Goal: Task Accomplishment & Management: Manage account settings

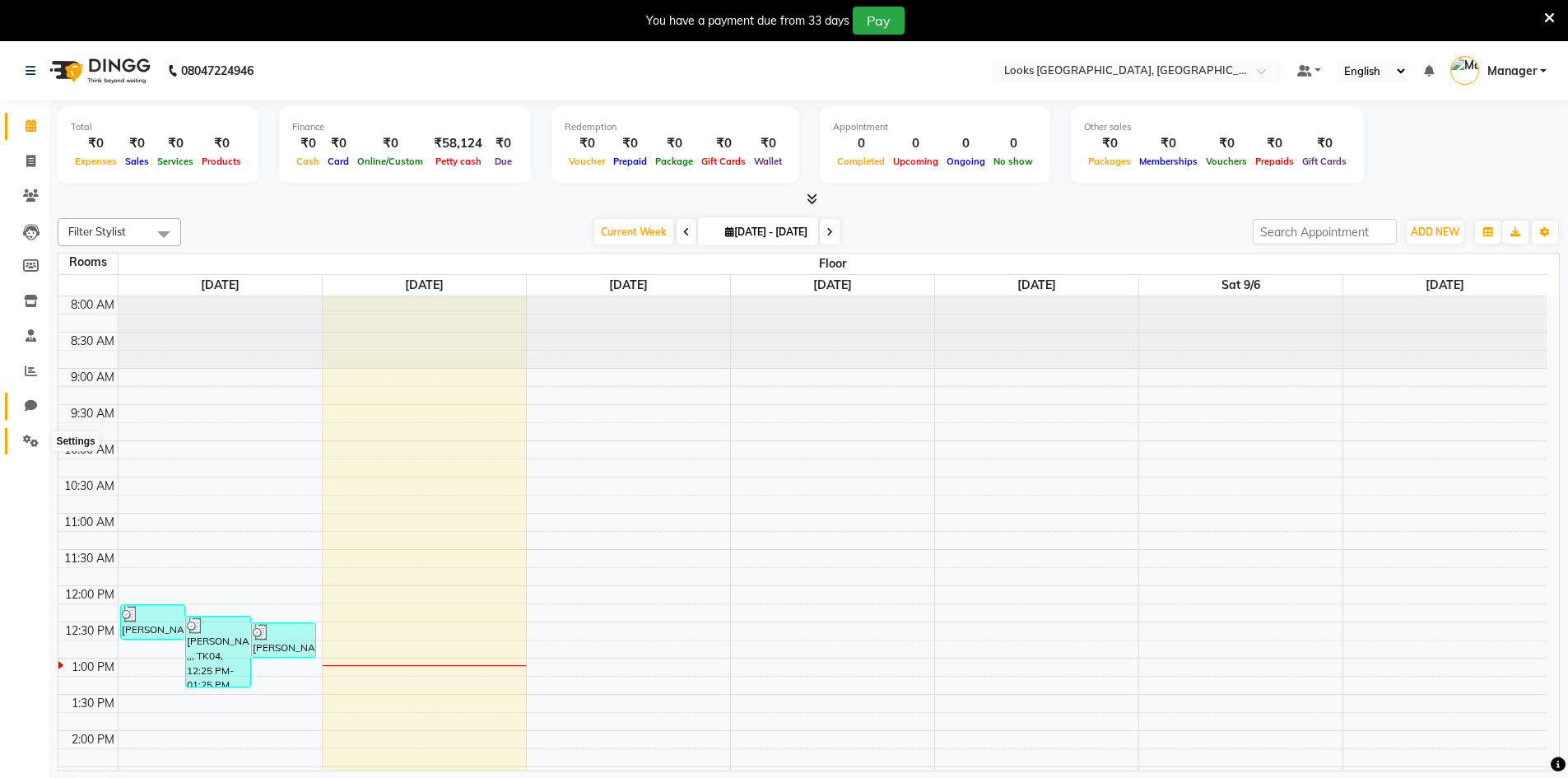
drag, startPoint x: 27, startPoint y: 436, endPoint x: 41, endPoint y: 415, distance: 25.2
click at [27, 436] on icon at bounding box center [31, 441] width 16 height 12
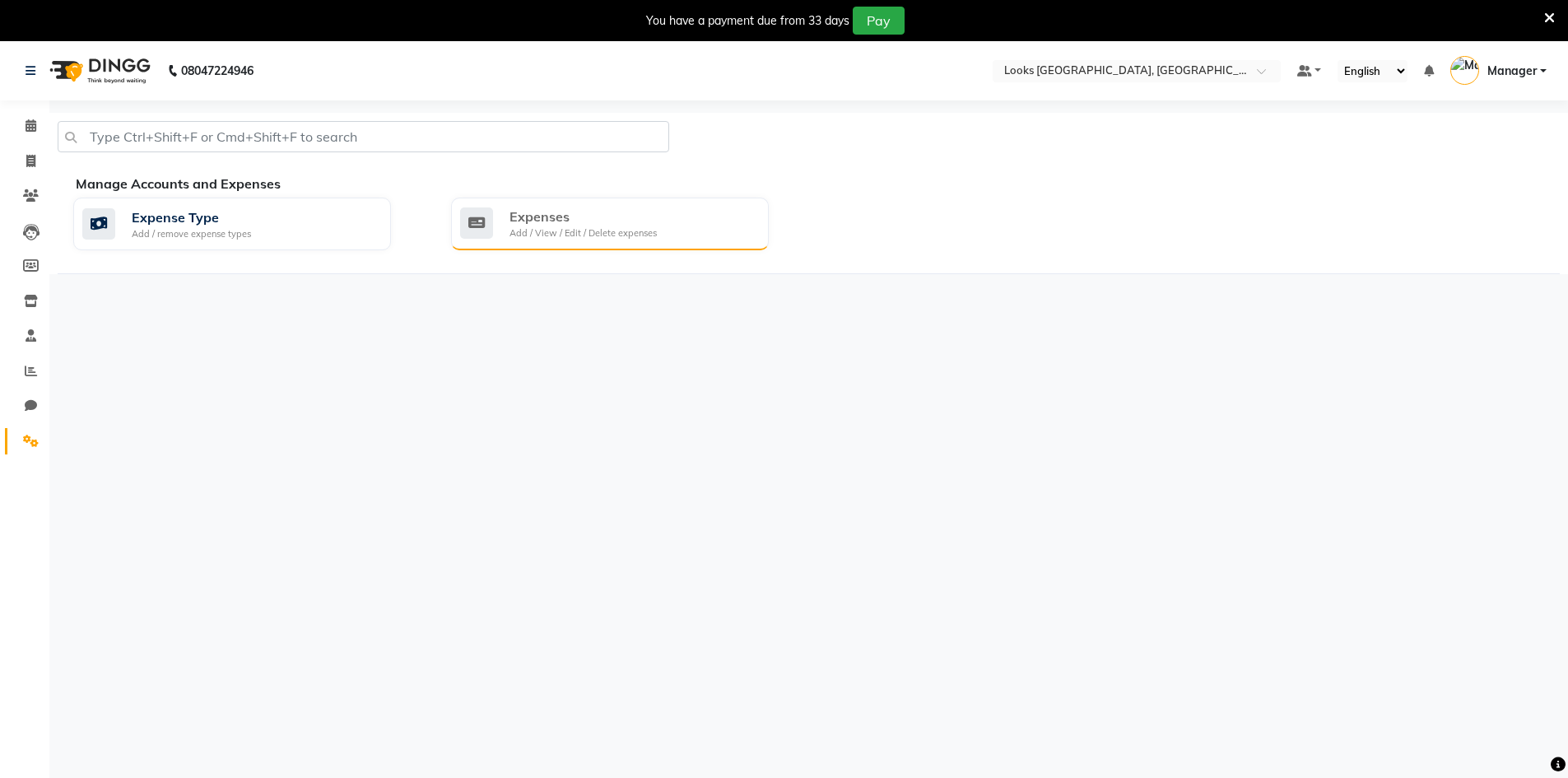
click at [568, 215] on div "Expenses" at bounding box center [582, 216] width 147 height 19
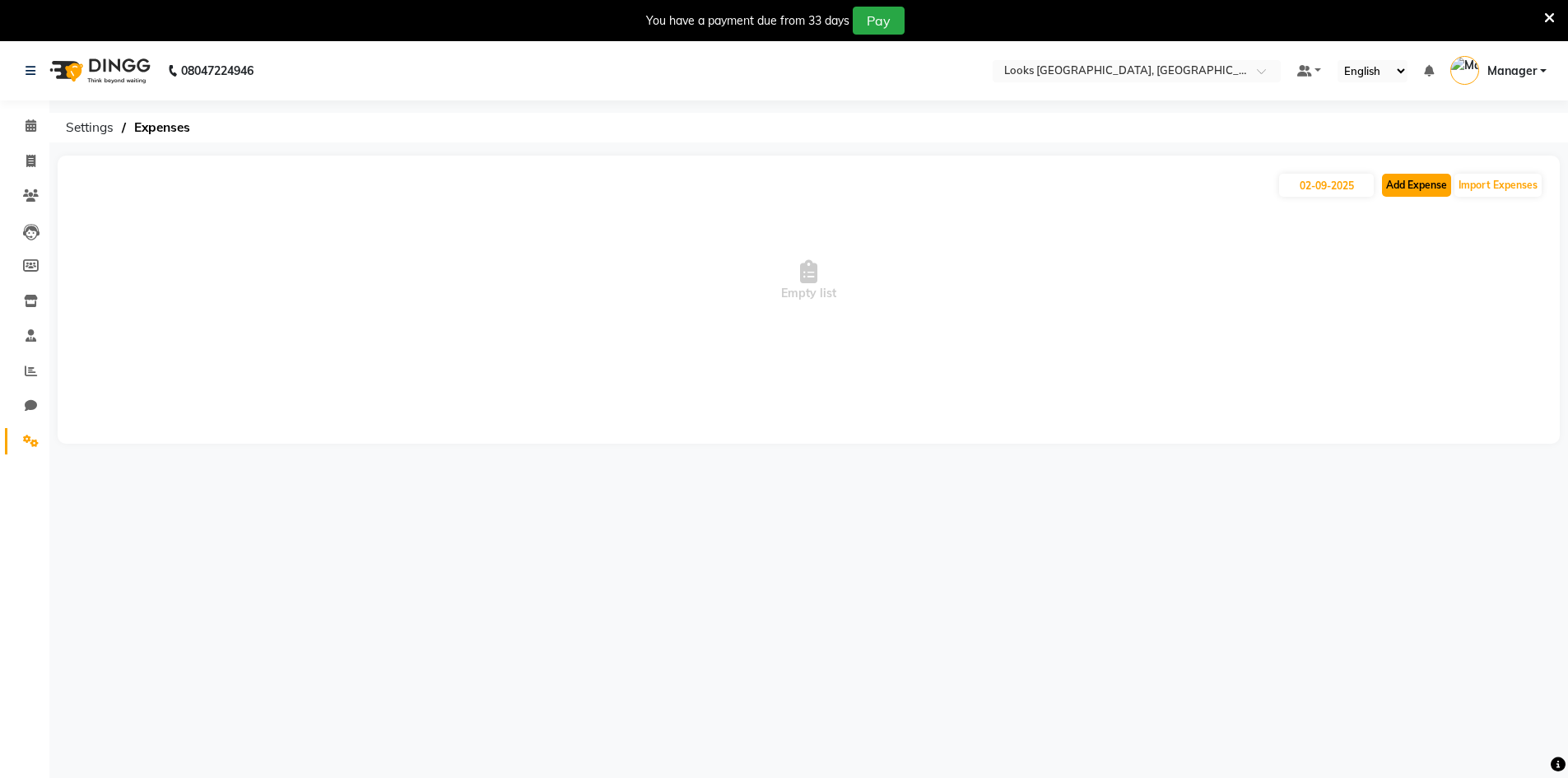
click at [1419, 182] on button "Add Expense" at bounding box center [1416, 185] width 69 height 23
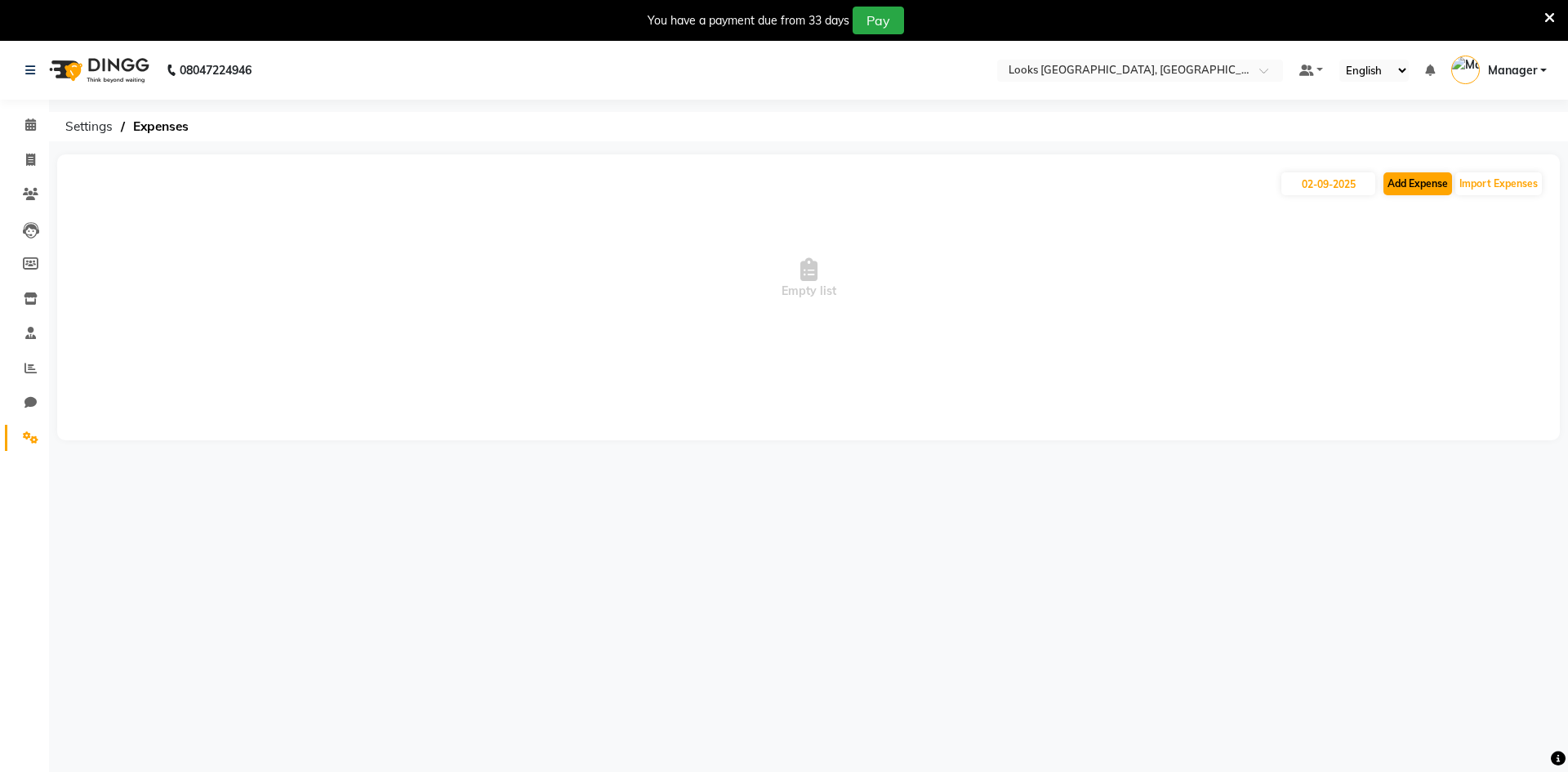
select select "1"
select select "7970"
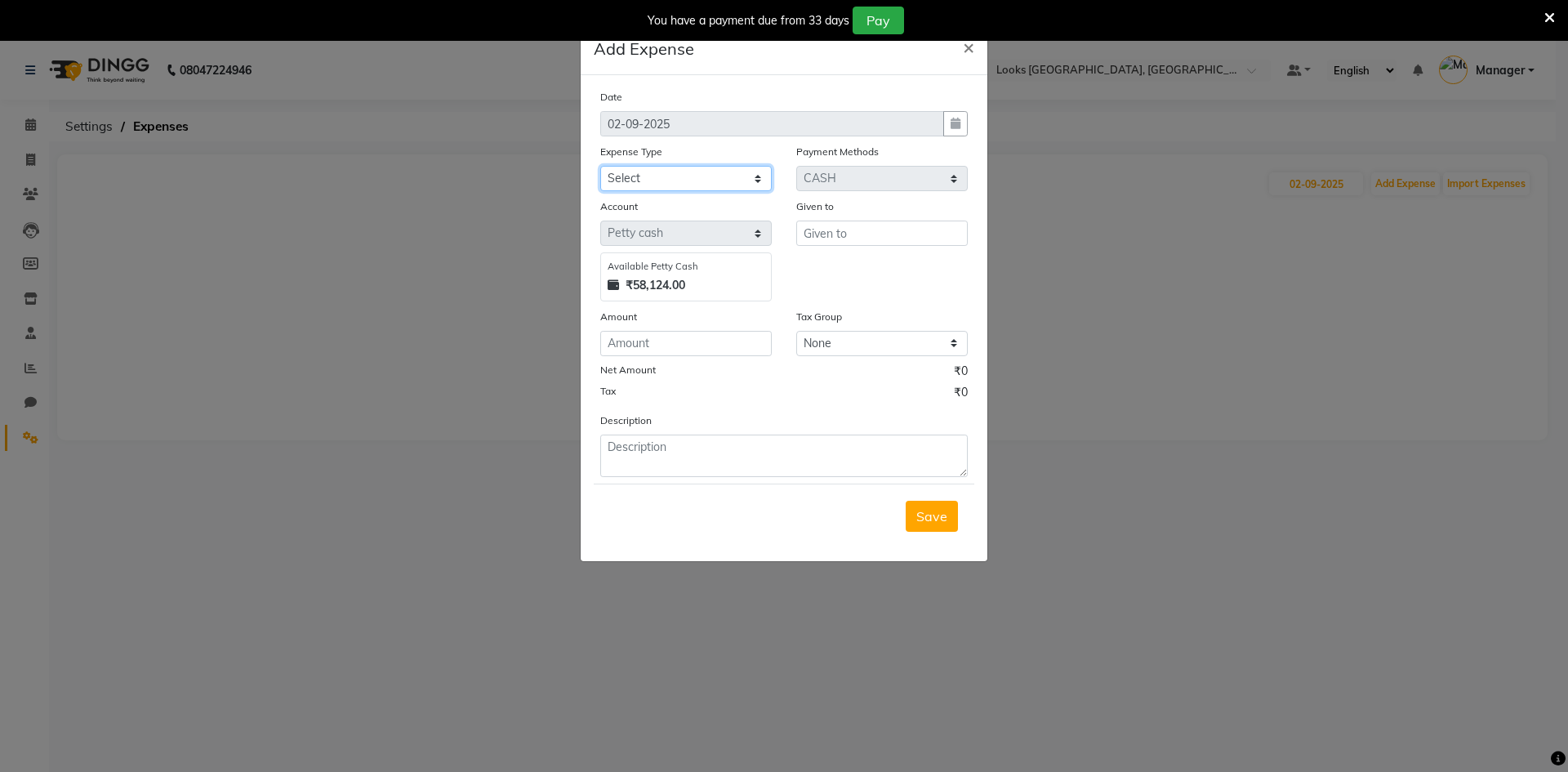
click at [656, 183] on select "Select Bank Deposit Blinkit Cash Handover CLIENT Client ordered food Client Ref…" at bounding box center [686, 178] width 171 height 25
select select "24391"
click at [600, 166] on select "Select Bank Deposit Blinkit Cash Handover CLIENT Client ordered food Client Ref…" at bounding box center [686, 178] width 171 height 25
click at [855, 235] on input "text" at bounding box center [882, 233] width 171 height 25
type input "b"
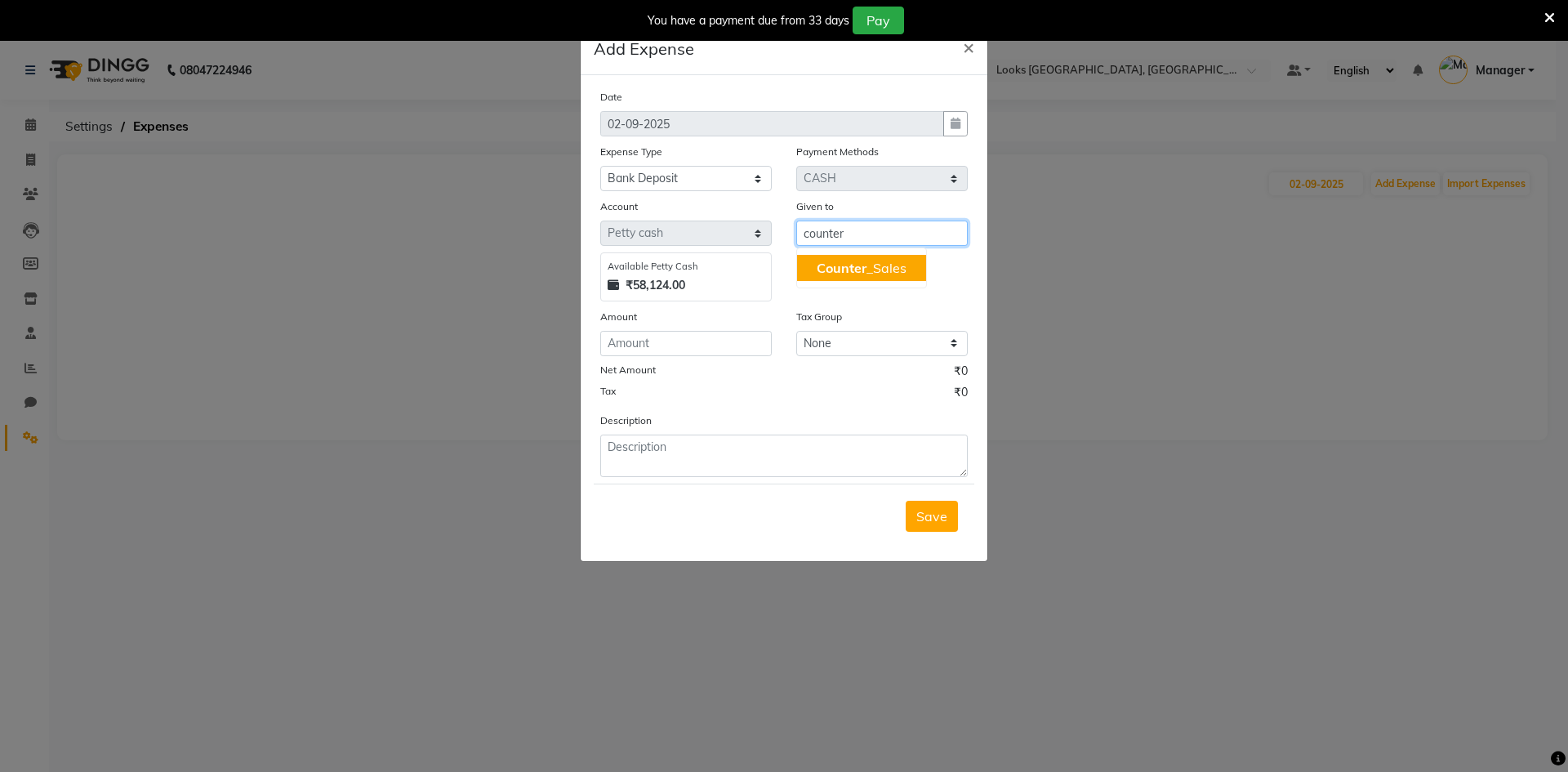
click at [850, 272] on span "Counter" at bounding box center [841, 268] width 50 height 17
type input "Counter_Sales"
click at [745, 346] on input "number" at bounding box center [686, 343] width 171 height 25
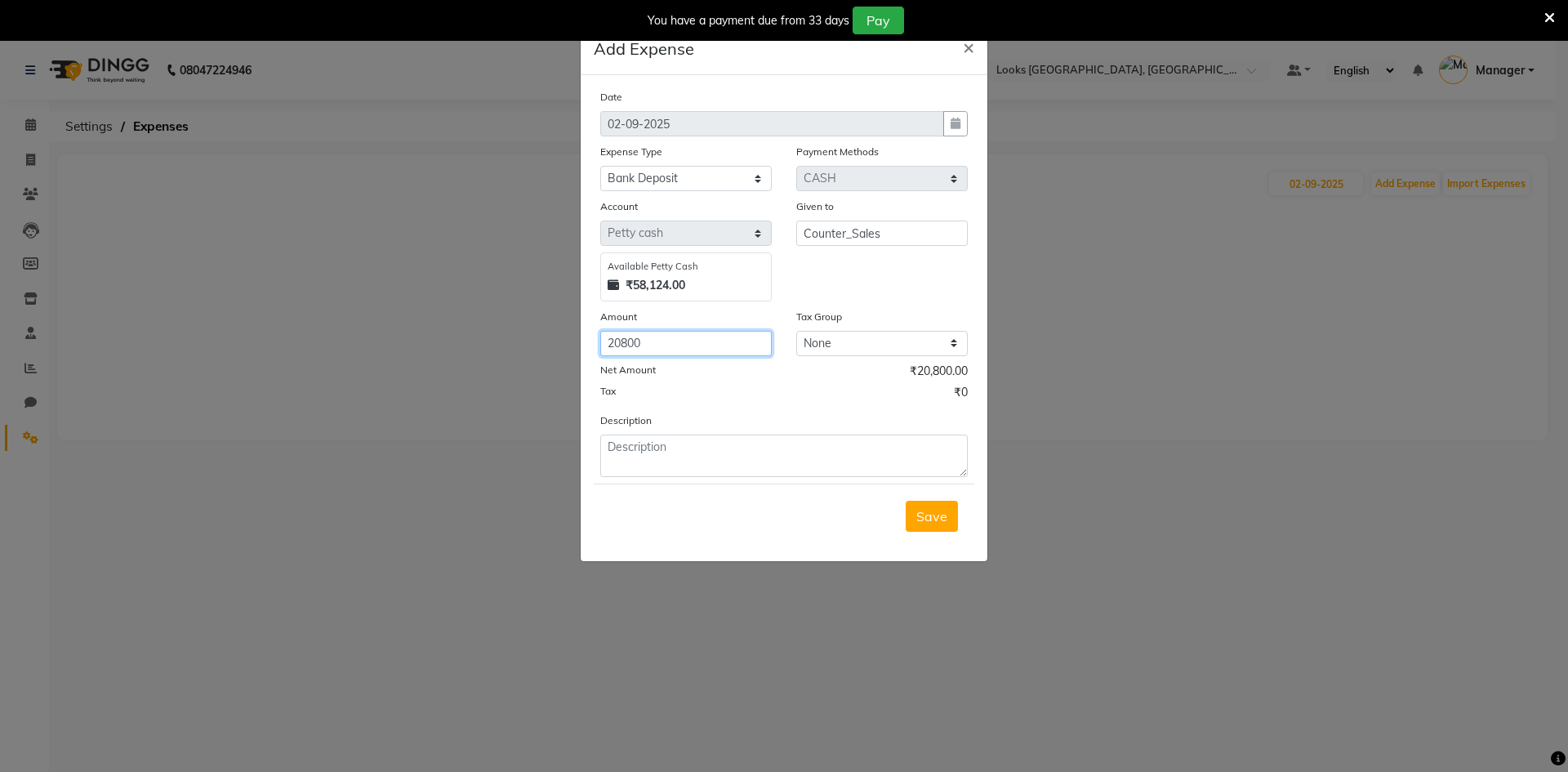
type input "20800"
click at [763, 438] on textarea at bounding box center [784, 456] width 367 height 43
type textarea "bank deposit"
click at [912, 536] on div "Save" at bounding box center [783, 516] width 380 height 65
click at [913, 528] on button "Save" at bounding box center [932, 516] width 52 height 31
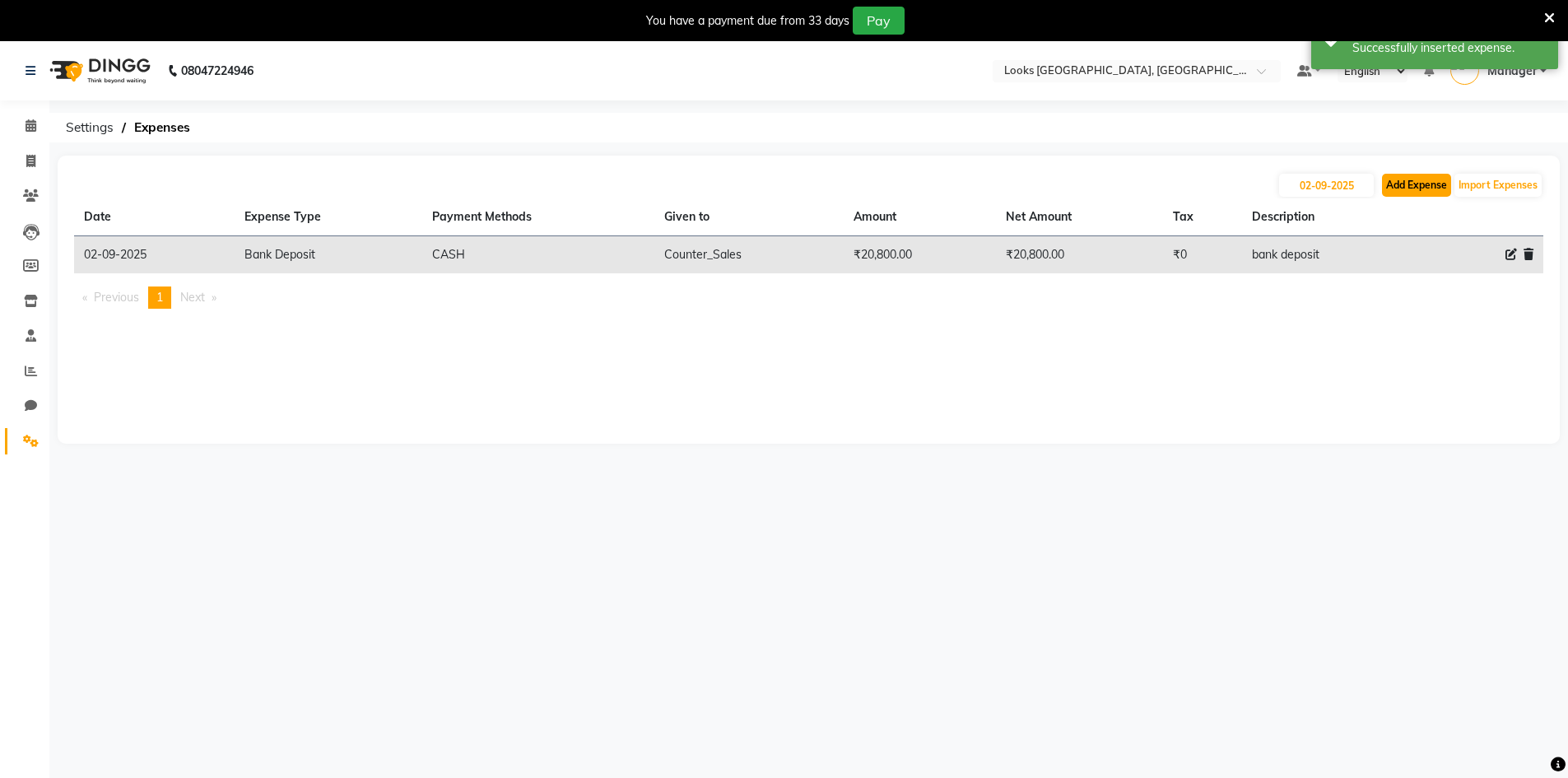
click at [1406, 189] on button "Add Expense" at bounding box center [1416, 185] width 69 height 23
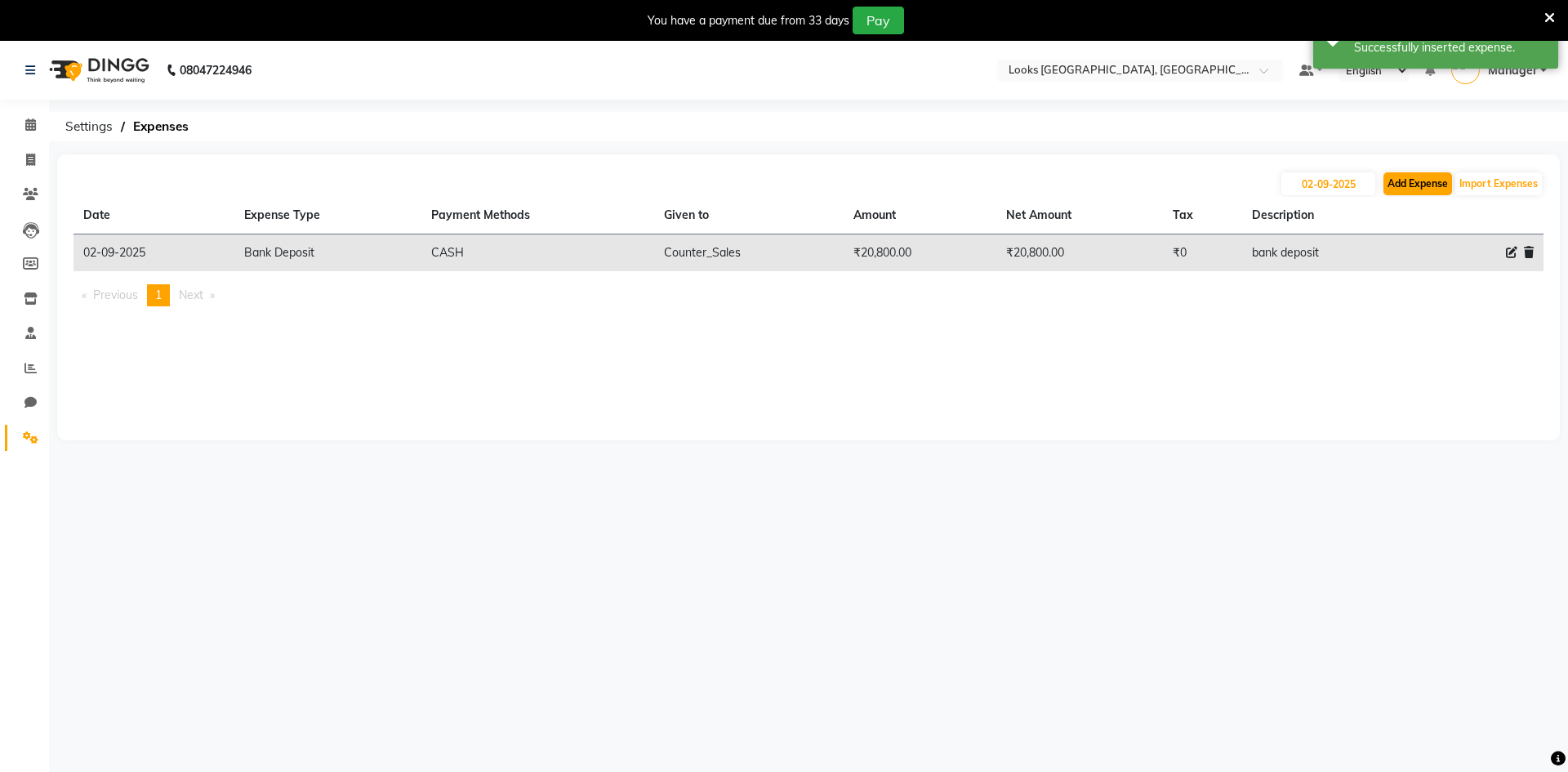
select select "1"
select select "7970"
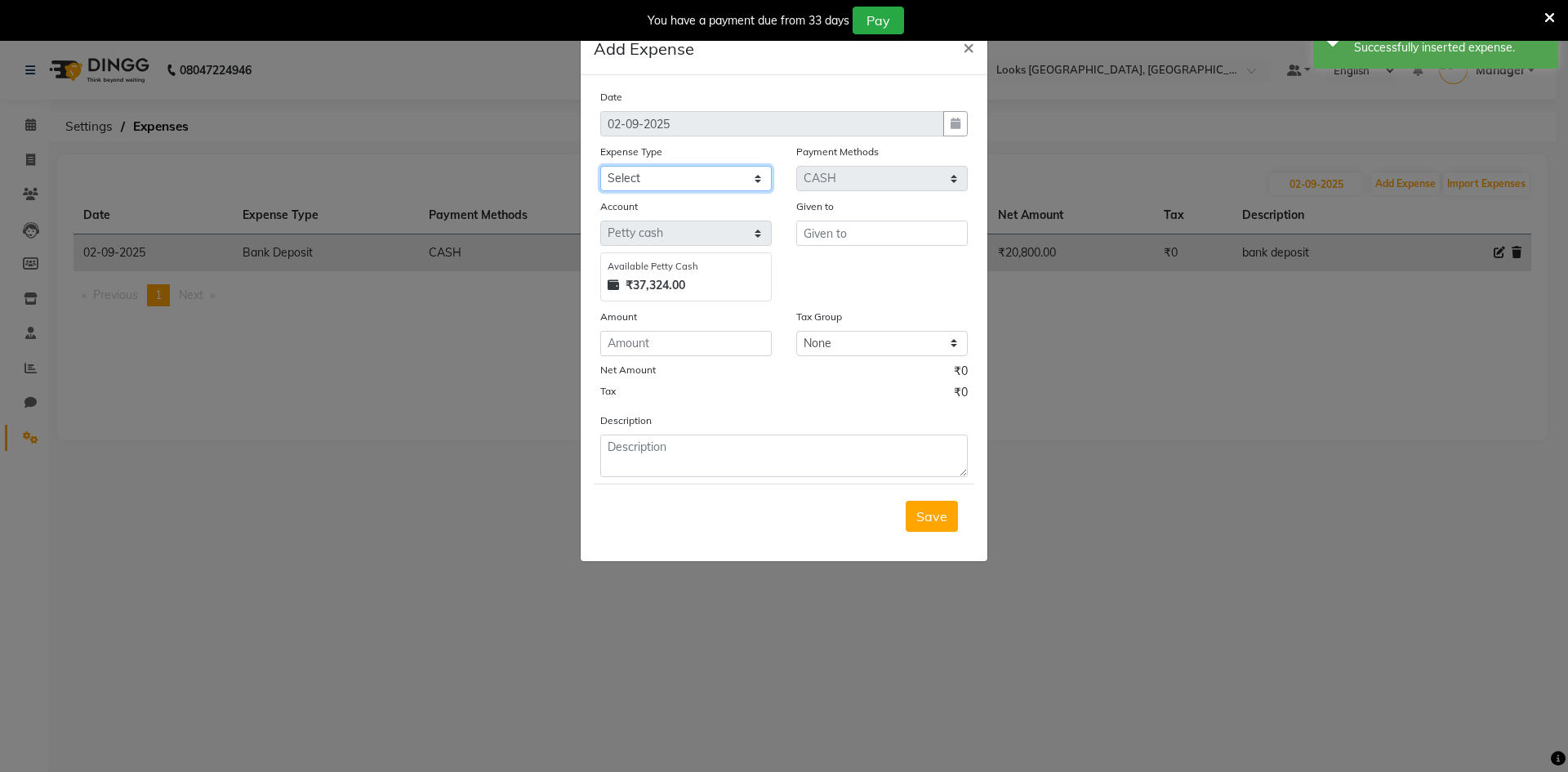
click at [686, 168] on select "Select Bank Deposit Blinkit Cash Handover CLIENT Client ordered food Client Ref…" at bounding box center [686, 178] width 171 height 25
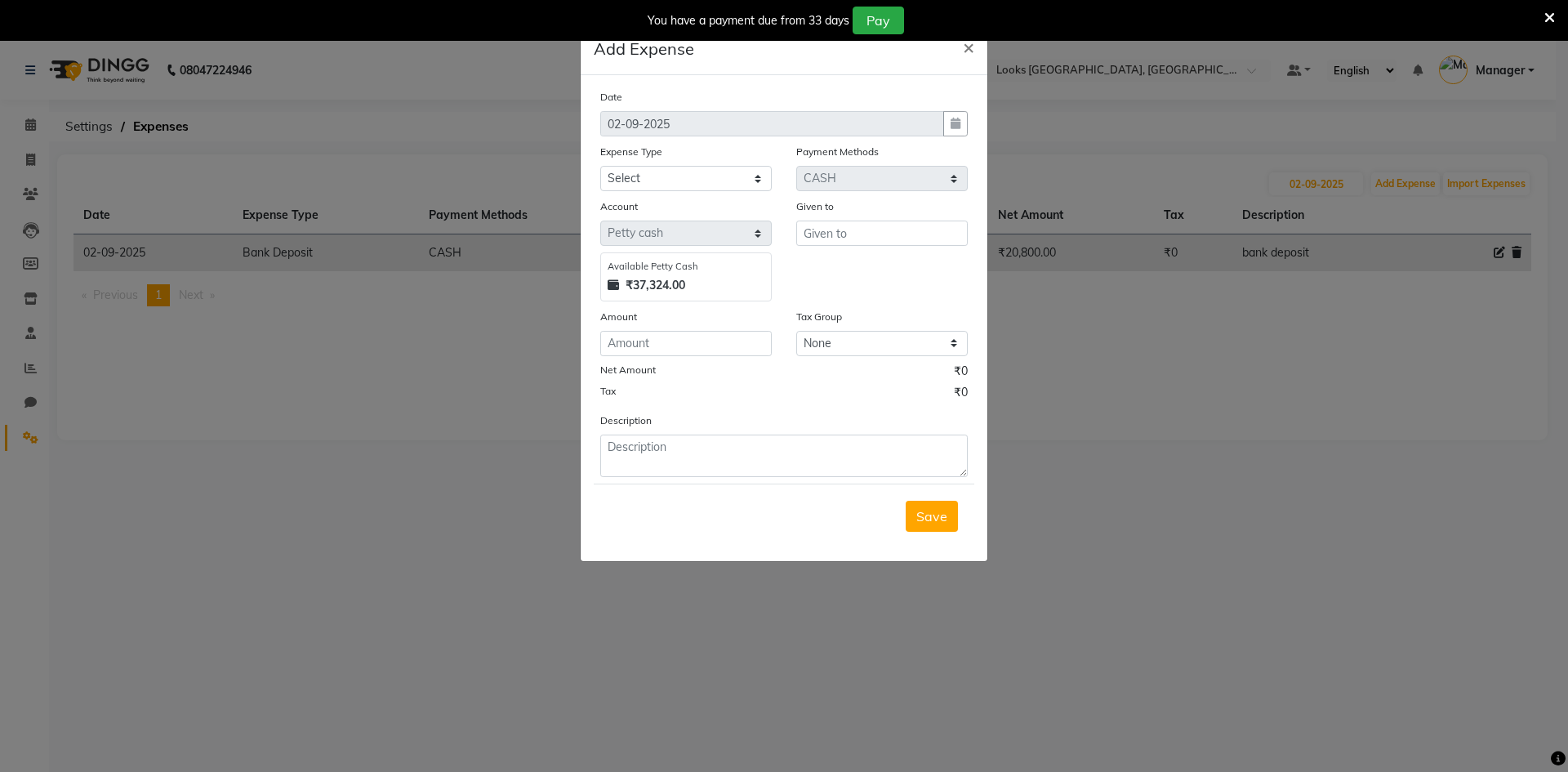
click at [804, 393] on div "Tax ₹0" at bounding box center [784, 394] width 367 height 21
click at [639, 175] on select "Select Bank Deposit Blinkit Cash Handover CLIENT Client ordered food Client Ref…" at bounding box center [686, 178] width 171 height 25
select select "24076"
click at [600, 166] on select "Select Bank Deposit Blinkit Cash Handover CLIENT Client ordered food Client Ref…" at bounding box center [686, 178] width 171 height 25
click at [728, 348] on input "number" at bounding box center [686, 343] width 171 height 25
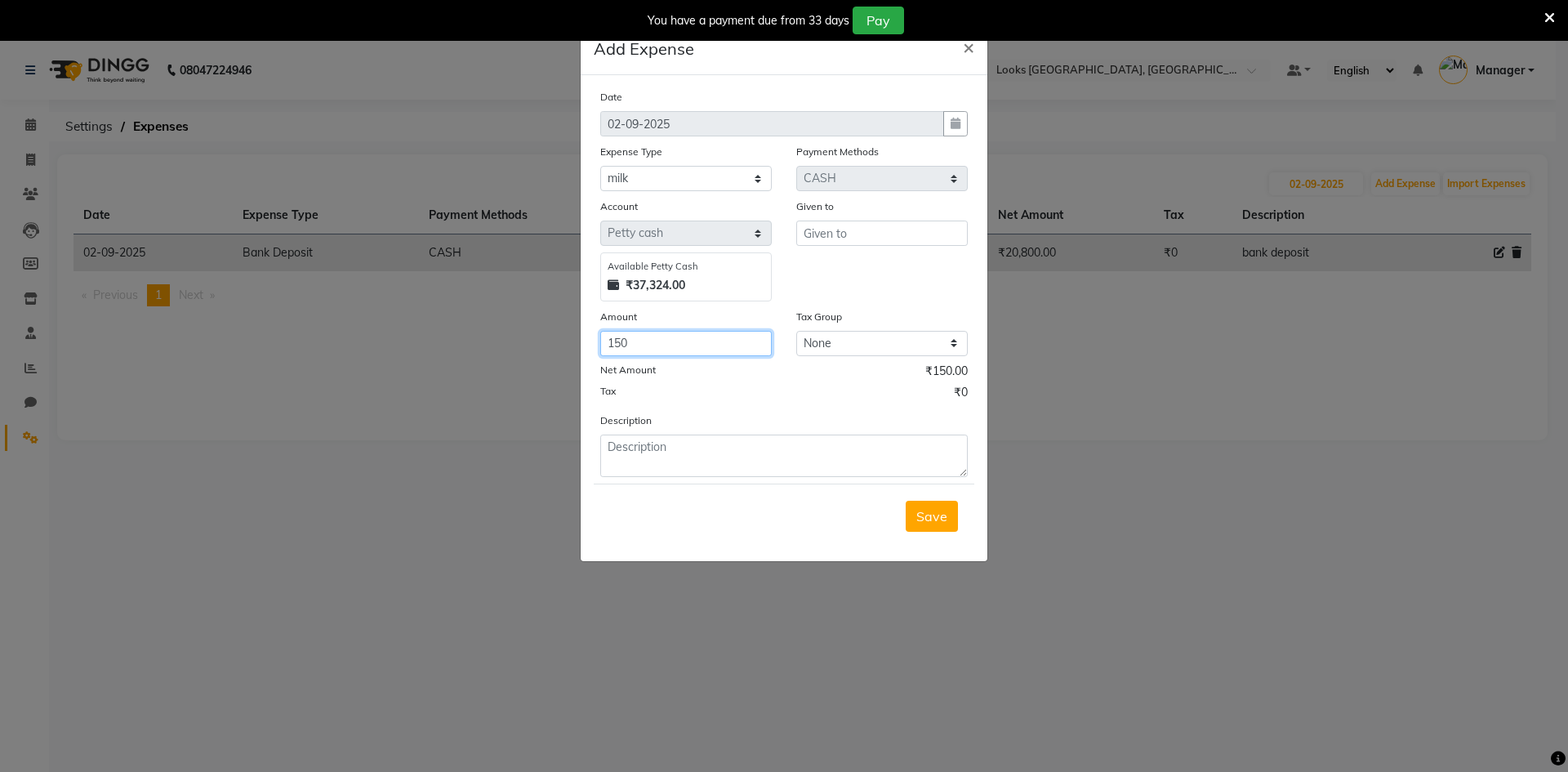
type input "150"
drag, startPoint x: 855, startPoint y: 218, endPoint x: 852, endPoint y: 230, distance: 12.4
click at [852, 230] on div "Given to" at bounding box center [882, 249] width 196 height 104
click at [851, 230] on input "text" at bounding box center [882, 233] width 171 height 25
click at [841, 279] on button "Cou nter_Sales" at bounding box center [862, 268] width 129 height 26
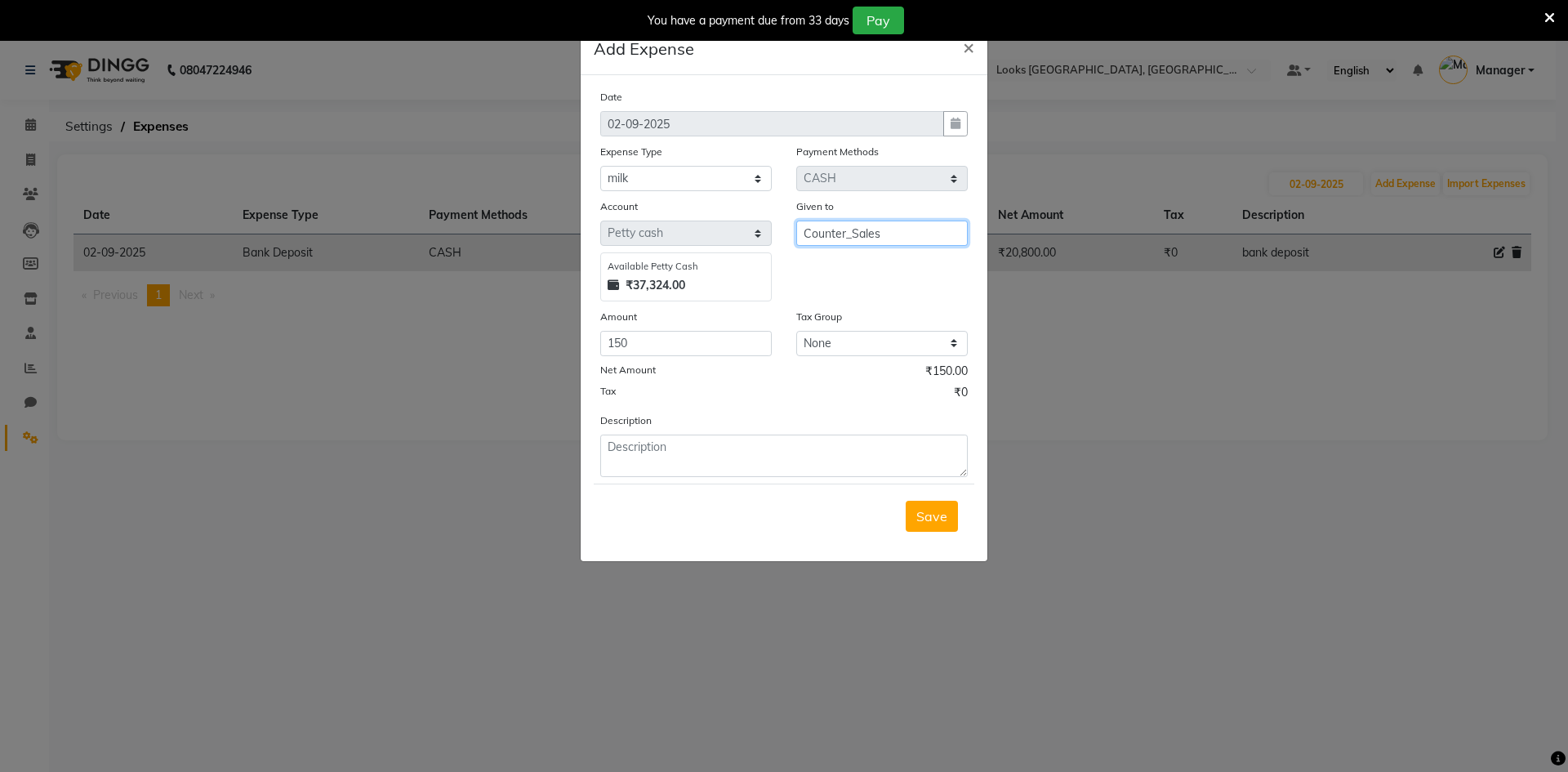
type input "Counter_Sales"
click at [628, 459] on textarea at bounding box center [784, 456] width 367 height 43
click at [636, 449] on textarea "milk % ginger" at bounding box center [784, 456] width 367 height 43
type textarea "milk & ginger"
click at [934, 523] on span "Save" at bounding box center [931, 516] width 31 height 17
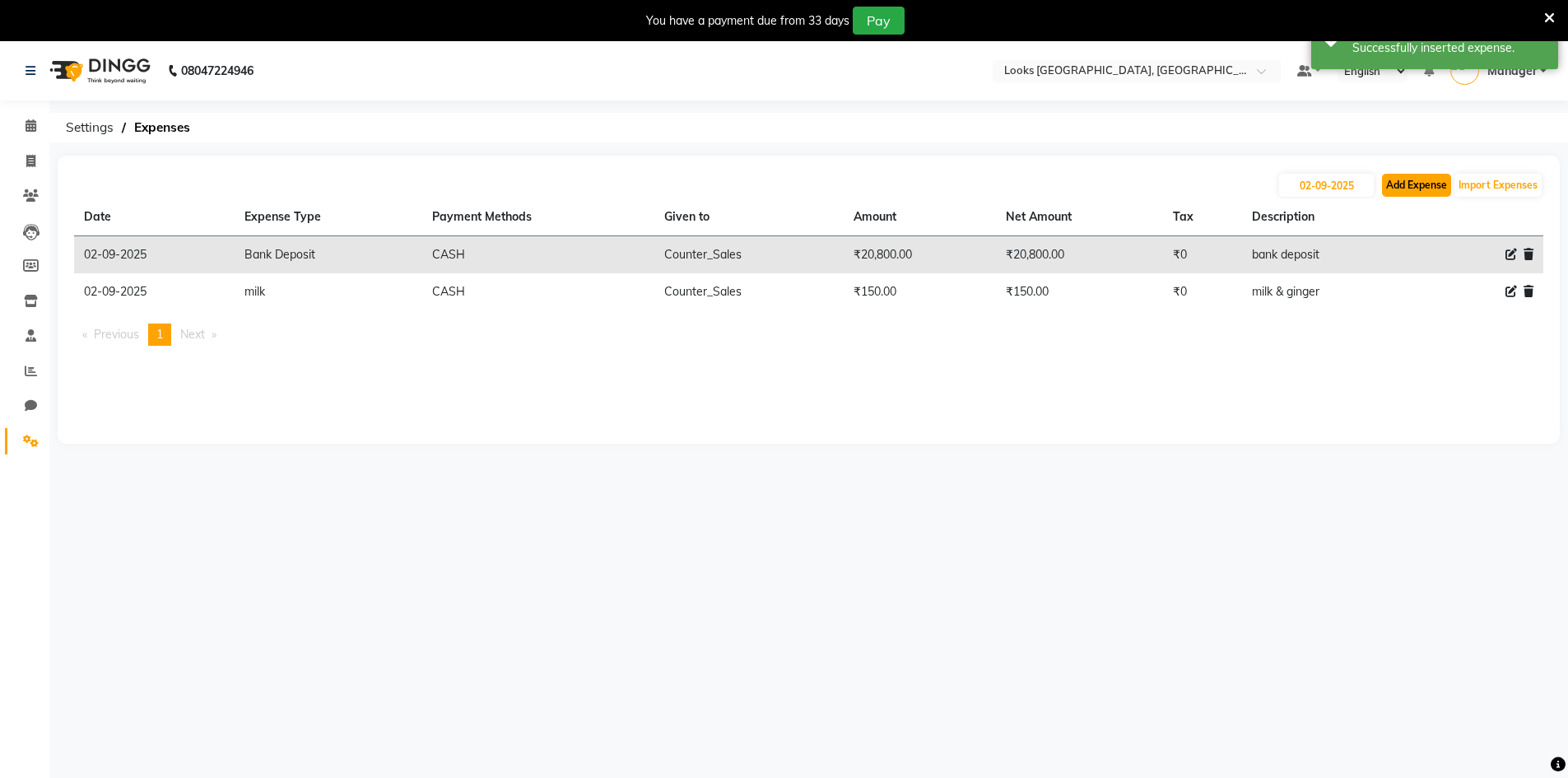
click at [1398, 185] on button "Add Expense" at bounding box center [1416, 185] width 69 height 23
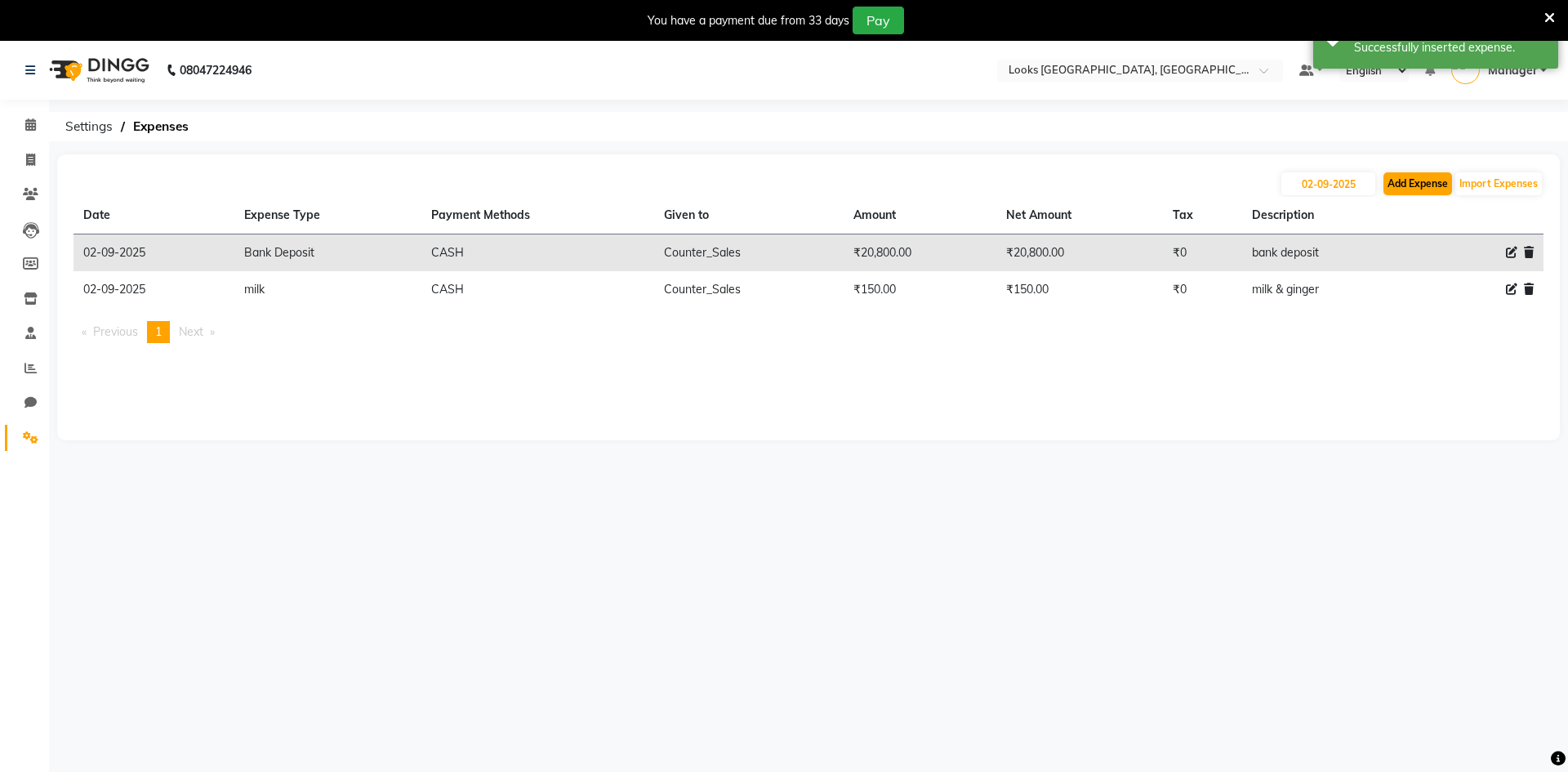
select select "1"
select select "7970"
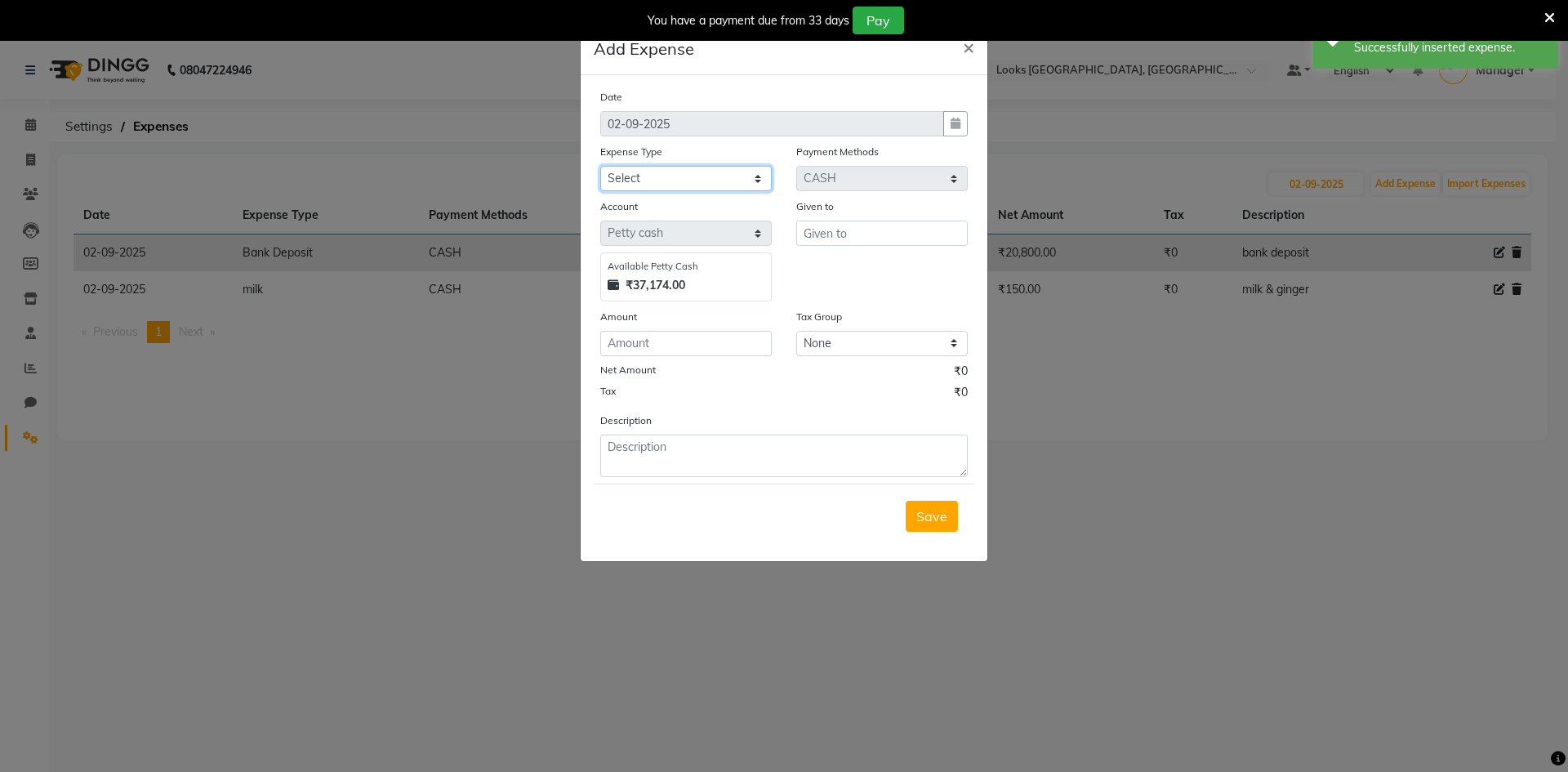
click at [673, 182] on select "Select Bank Deposit Blinkit Cash Handover CLIENT Client ordered food Client Ref…" at bounding box center [686, 178] width 171 height 25
select select "5134"
click at [600, 166] on select "Select Bank Deposit Blinkit Cash Handover CLIENT Client ordered food Client Ref…" at bounding box center [686, 178] width 171 height 25
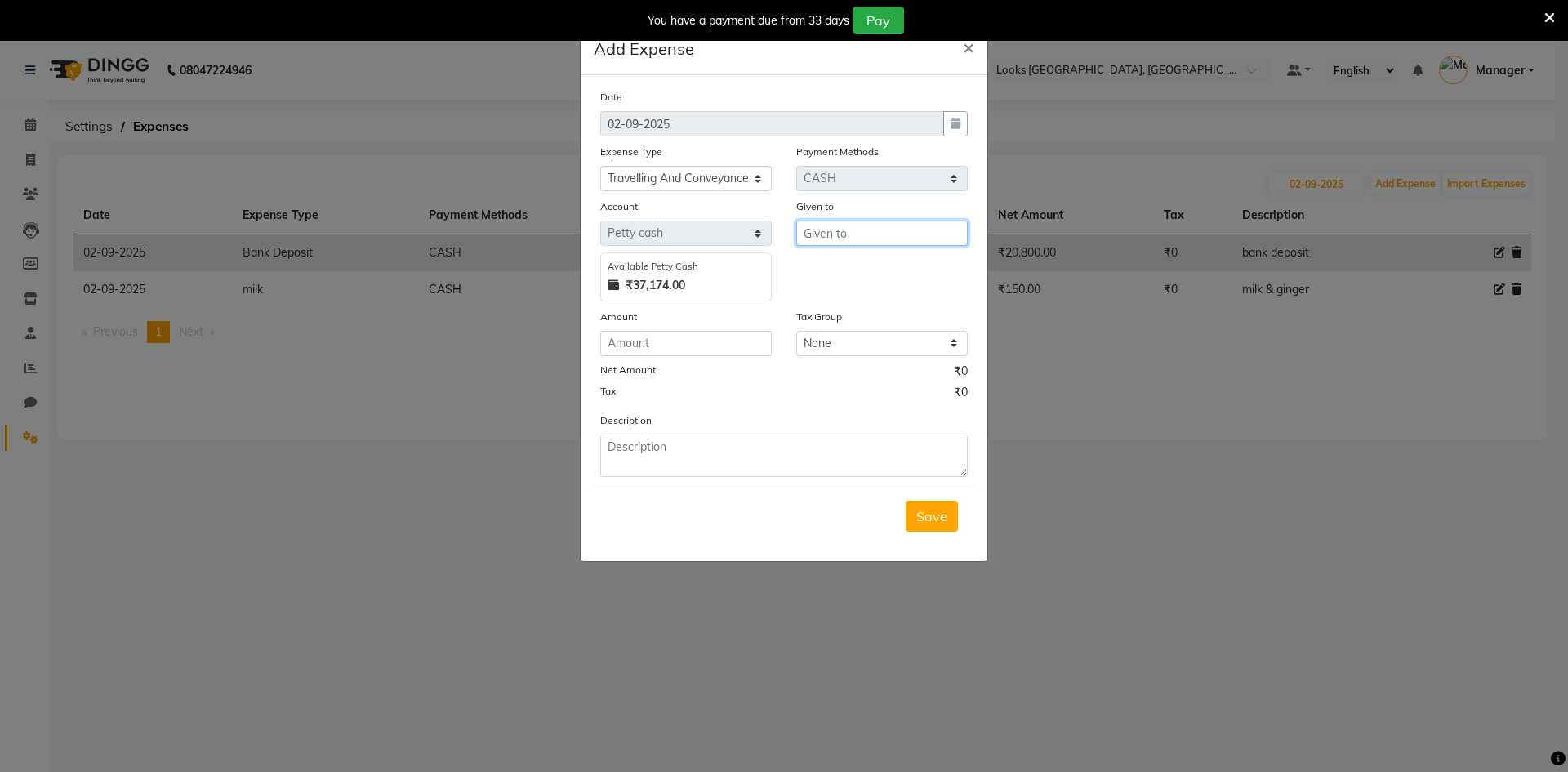
click at [885, 235] on input "text" at bounding box center [882, 233] width 171 height 25
click at [864, 275] on ngb-highlight "Co unter_Sales" at bounding box center [860, 268] width 88 height 17
type input "Counter_Sales"
click at [689, 337] on input "number" at bounding box center [686, 343] width 171 height 25
type input "180"
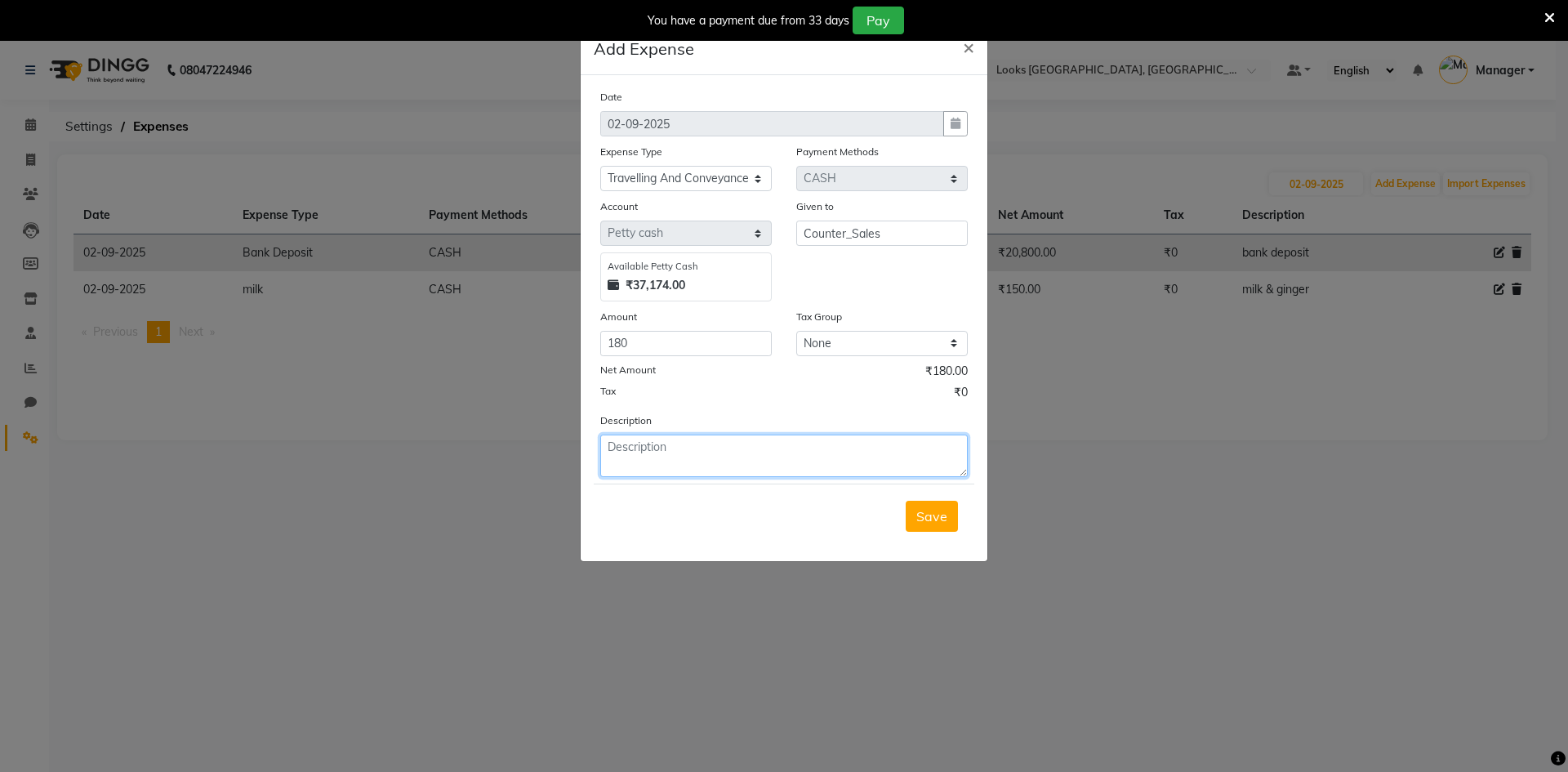
drag, startPoint x: 631, startPoint y: 463, endPoint x: 663, endPoint y: 442, distance: 38.3
click at [631, 462] on textarea at bounding box center [784, 456] width 367 height 43
drag, startPoint x: 686, startPoint y: 451, endPoint x: 531, endPoint y: 439, distance: 155.5
click at [531, 439] on ngb-modal-window "Add Expense × Date [DATE] Expense Type Select Bank Deposit Blinkit Cash Handove…" at bounding box center [784, 386] width 1568 height 772
type textarea "conveyance to bank"
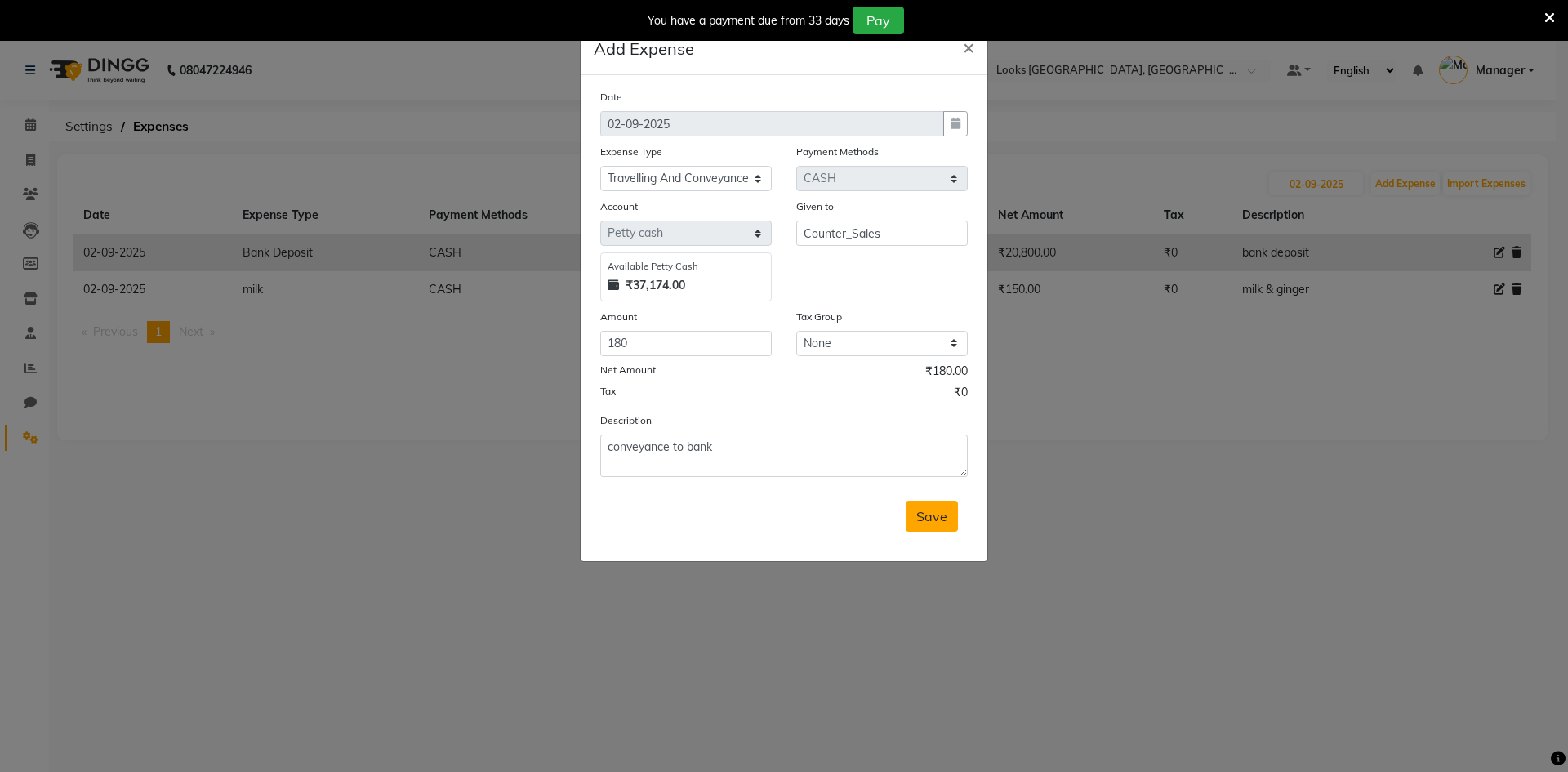
click at [942, 524] on span "Save" at bounding box center [931, 516] width 31 height 17
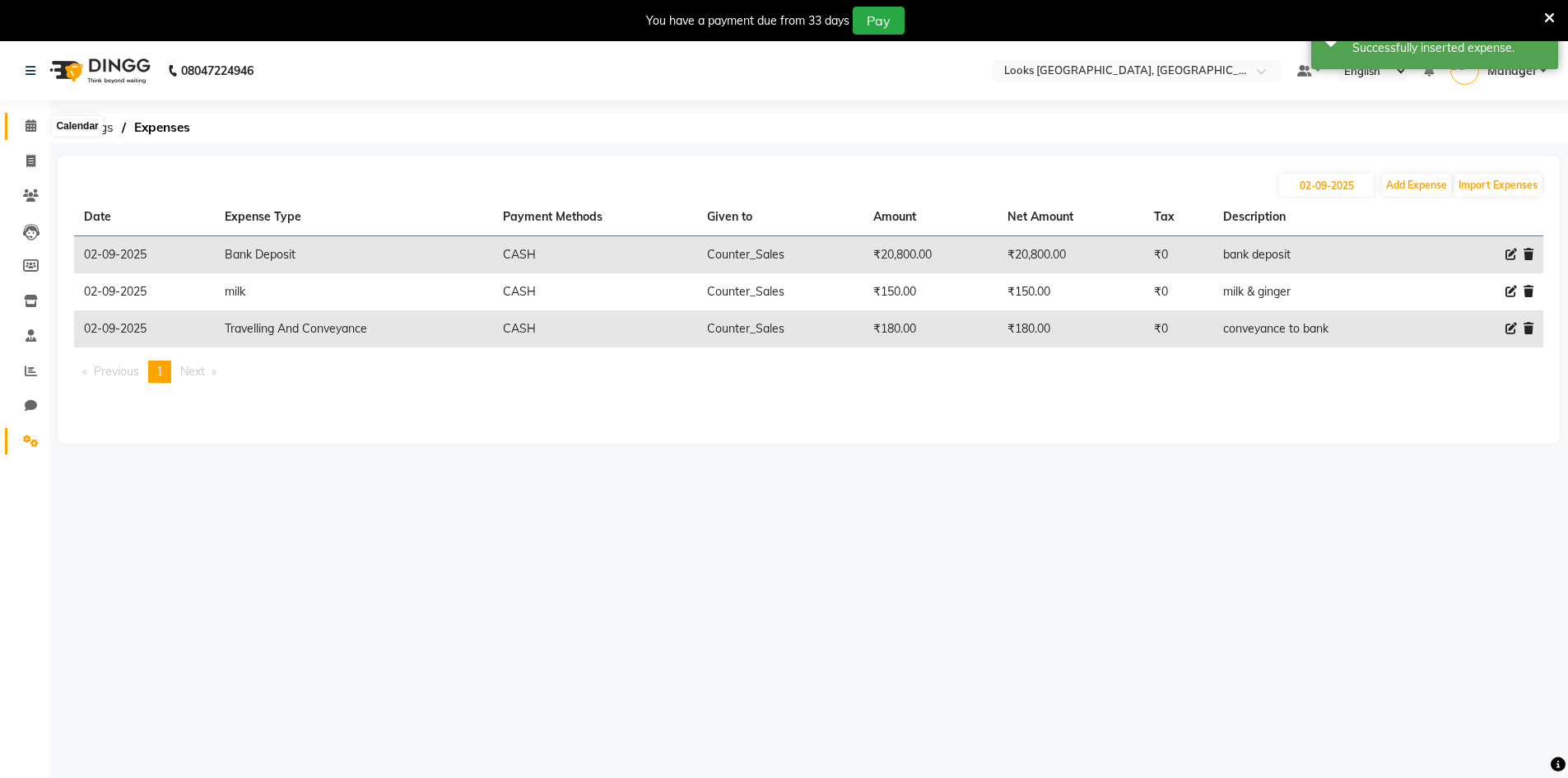
click at [23, 131] on span at bounding box center [31, 126] width 29 height 19
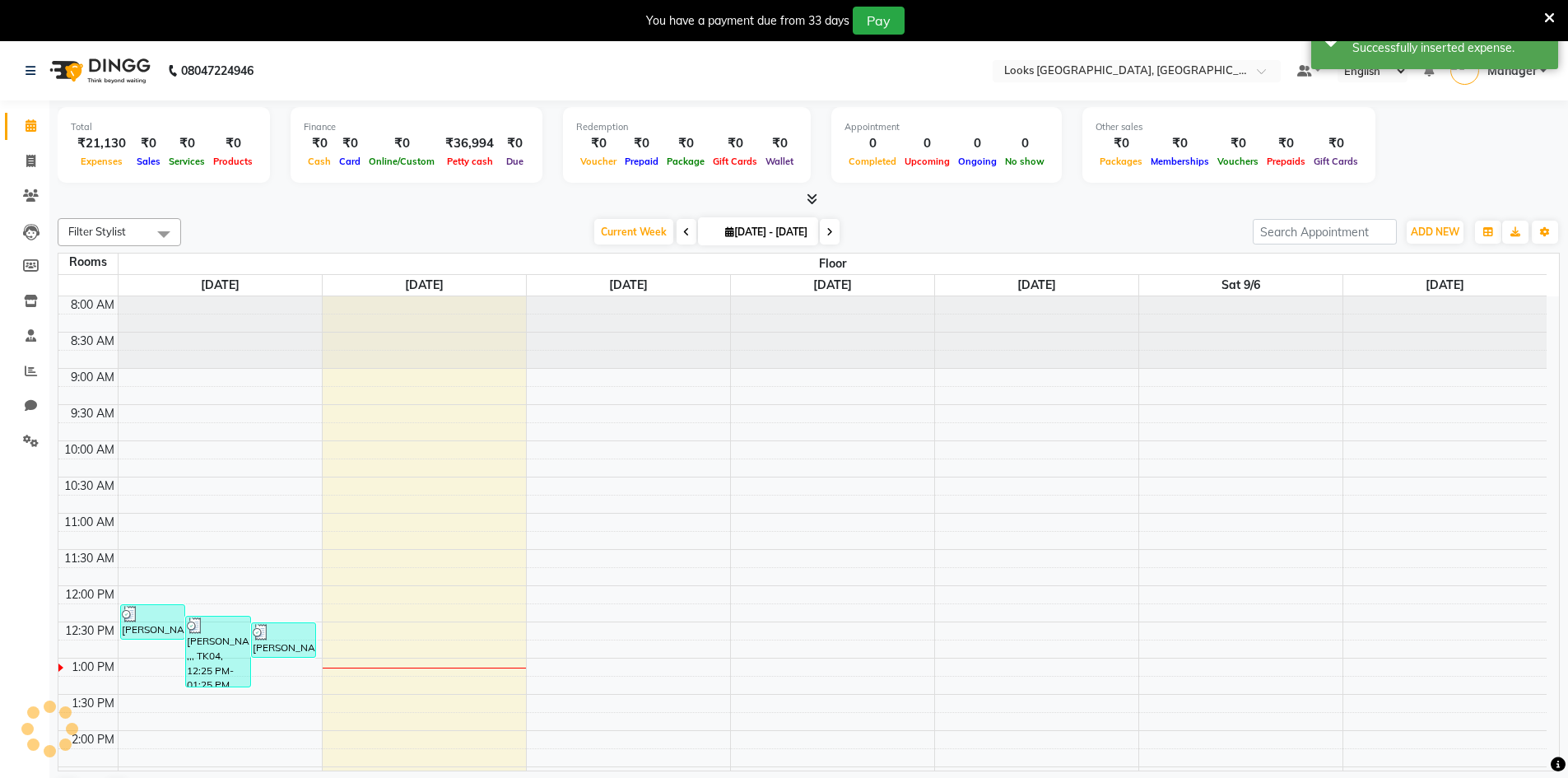
click at [26, 131] on span at bounding box center [31, 126] width 29 height 19
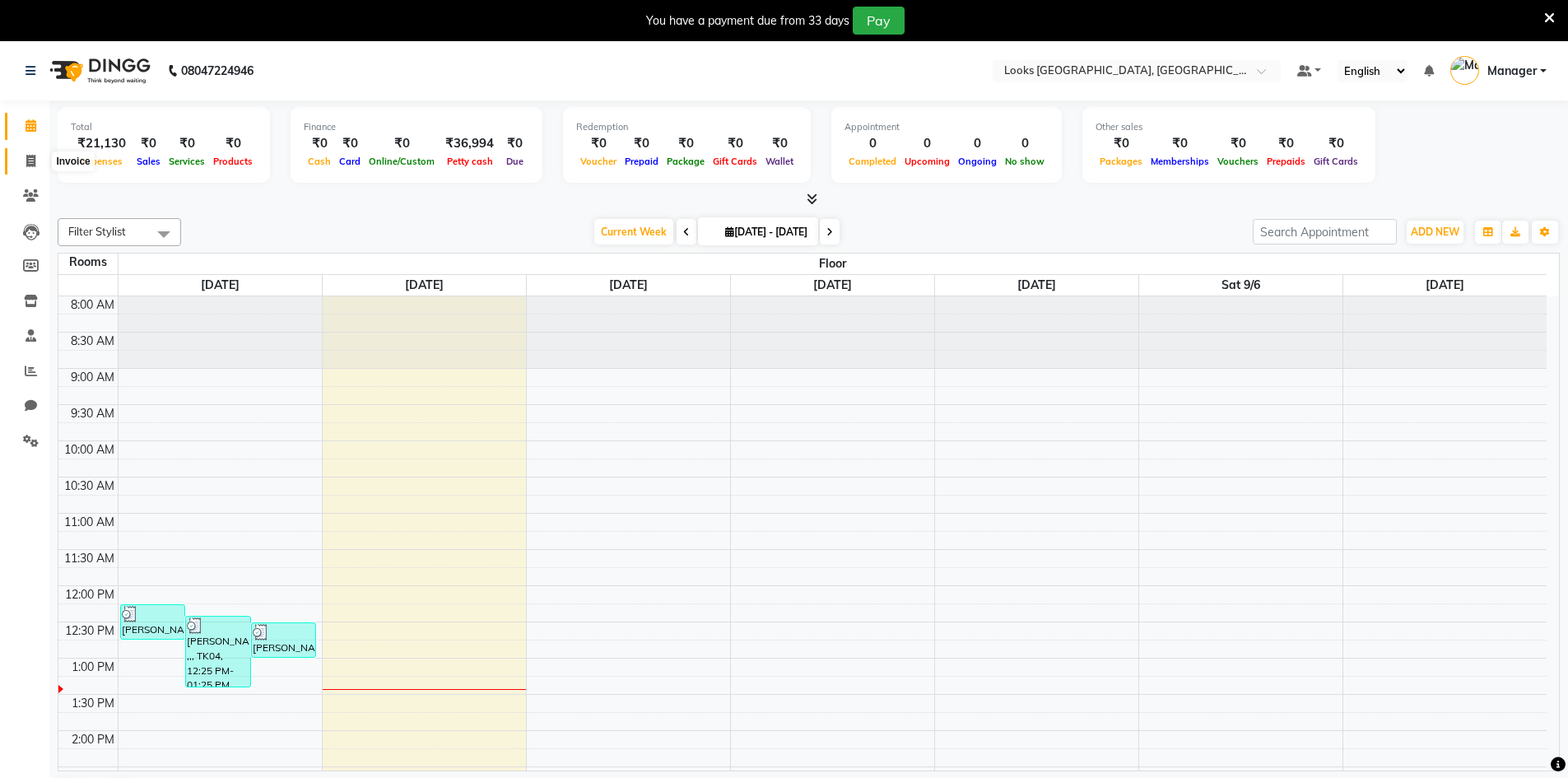
click at [21, 160] on span at bounding box center [31, 161] width 29 height 19
select select "service"
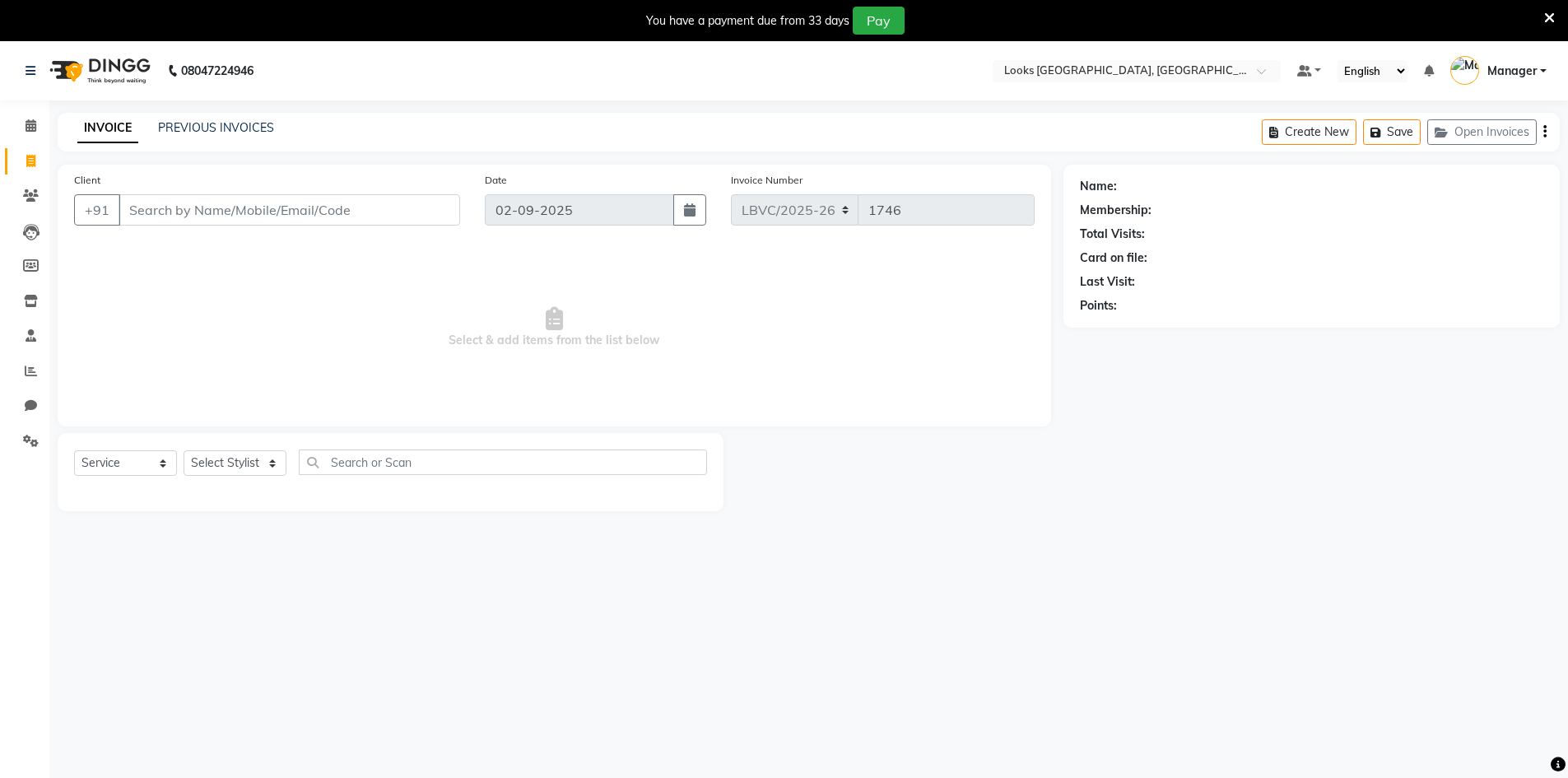
click at [156, 206] on input "Client" at bounding box center [290, 209] width 342 height 31
click at [202, 203] on input "Client" at bounding box center [290, 209] width 342 height 31
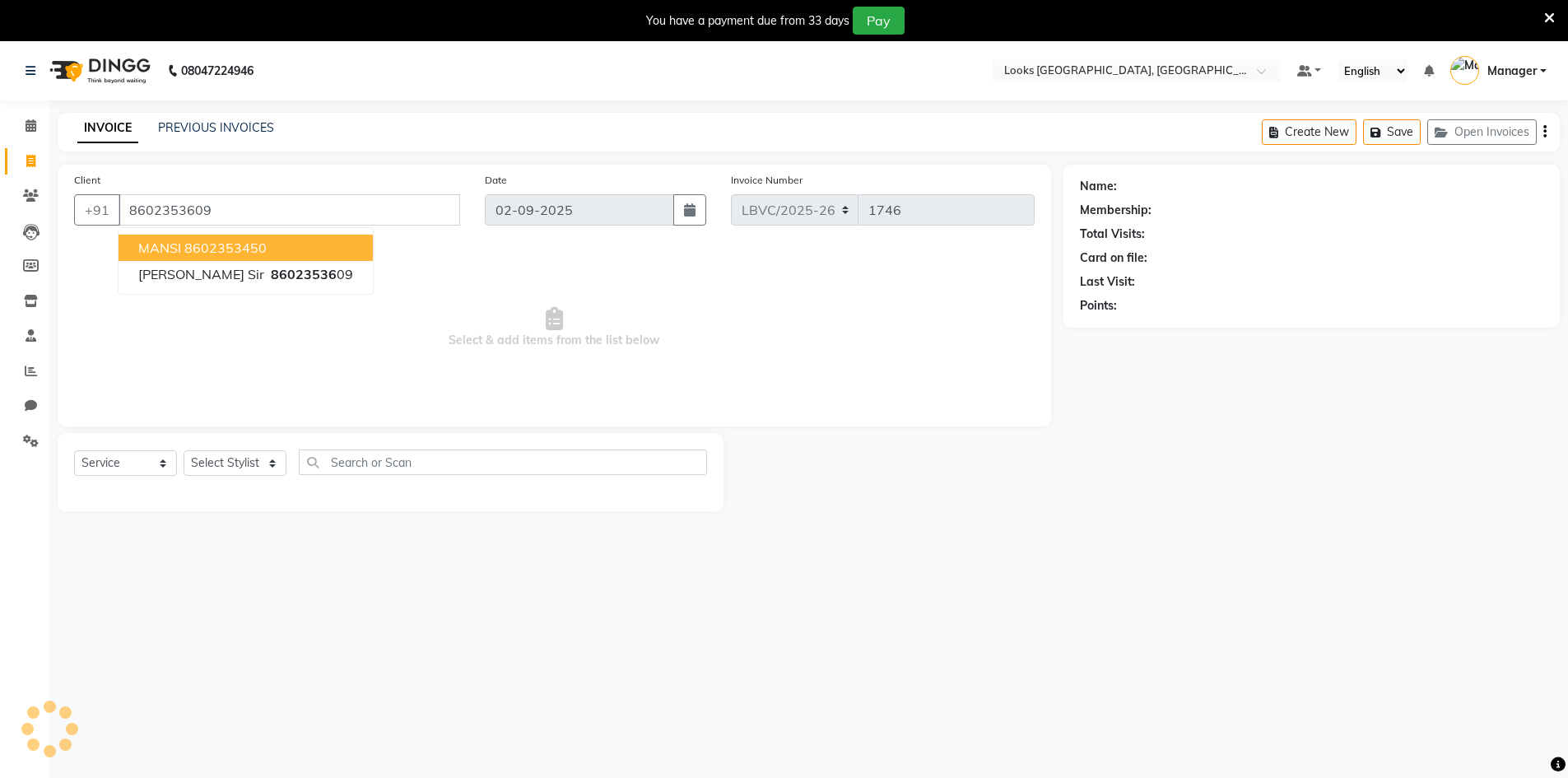
type input "8602353609"
select select "1: Object"
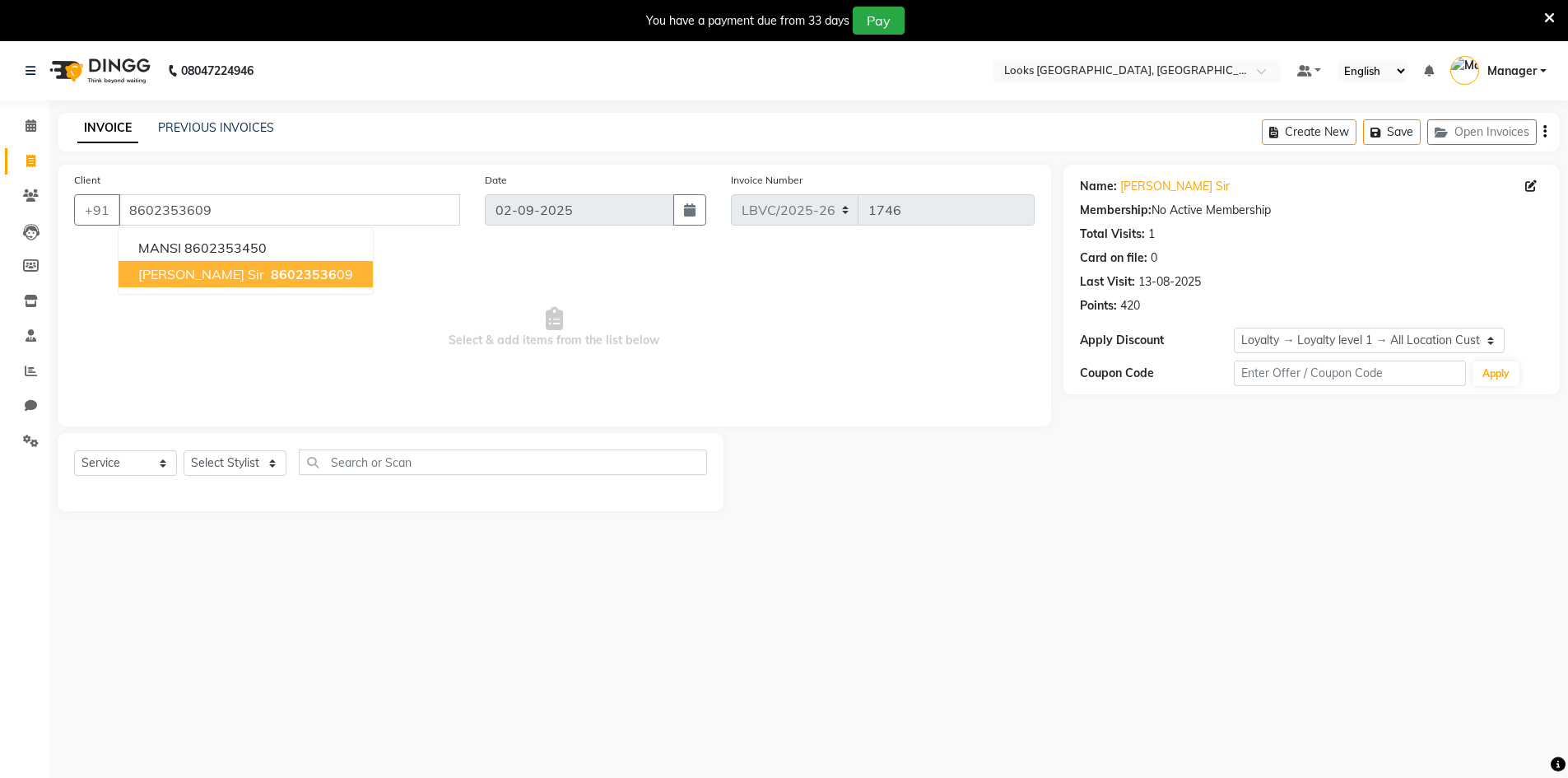
click at [279, 280] on ngb-highlight "86023536 09" at bounding box center [310, 274] width 85 height 17
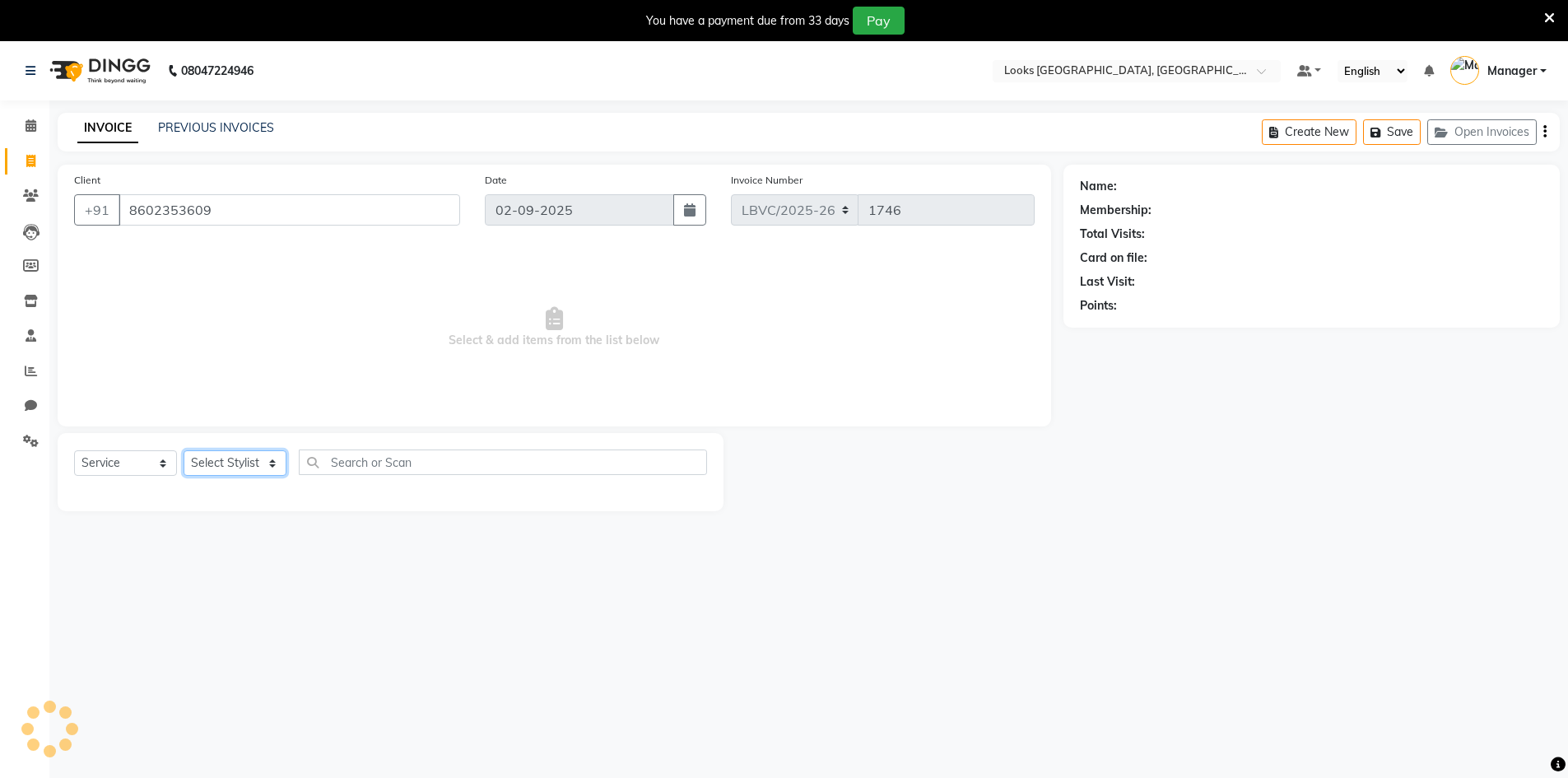
select select "1: Object"
click at [231, 469] on select "Select Stylist Counter_Sales Manager [PERSON_NAME] [PERSON_NAME] [PERSON_NAME]" at bounding box center [234, 463] width 103 height 26
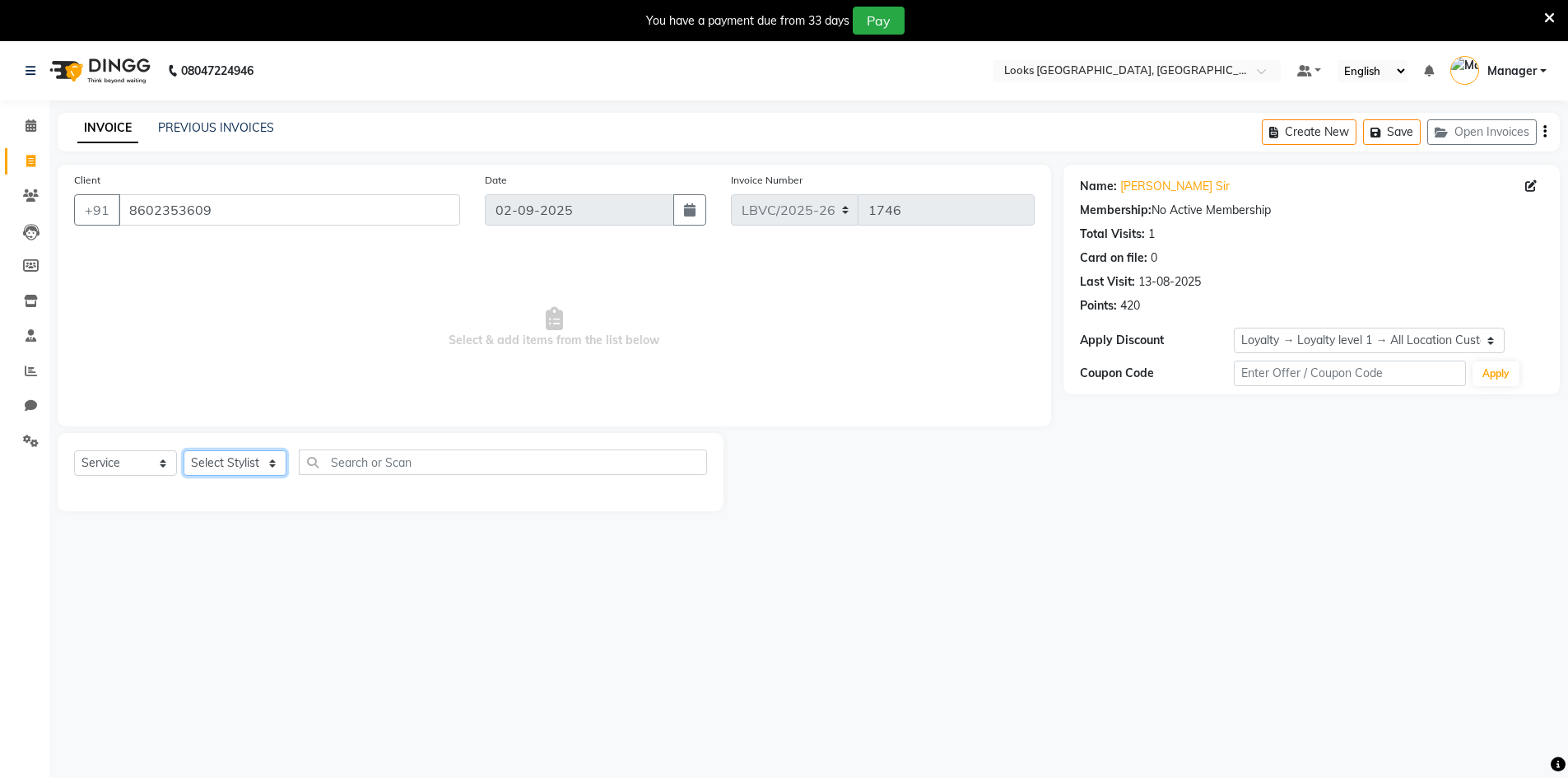
select select "87800"
click at [183, 450] on select "Select Stylist Counter_Sales Manager [PERSON_NAME] [PERSON_NAME] [PERSON_NAME]" at bounding box center [234, 463] width 103 height 26
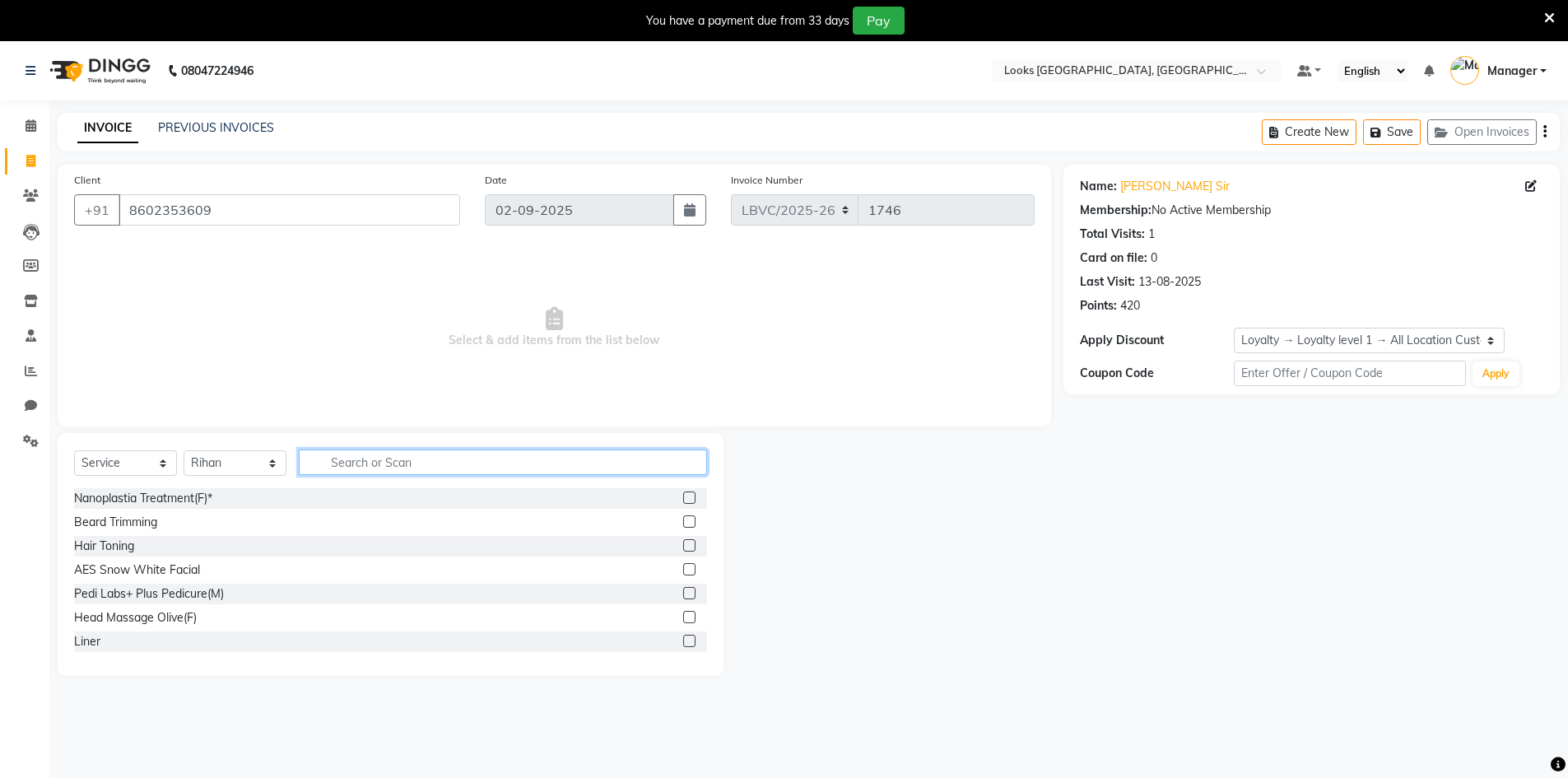
click at [373, 471] on input "text" at bounding box center [502, 462] width 408 height 26
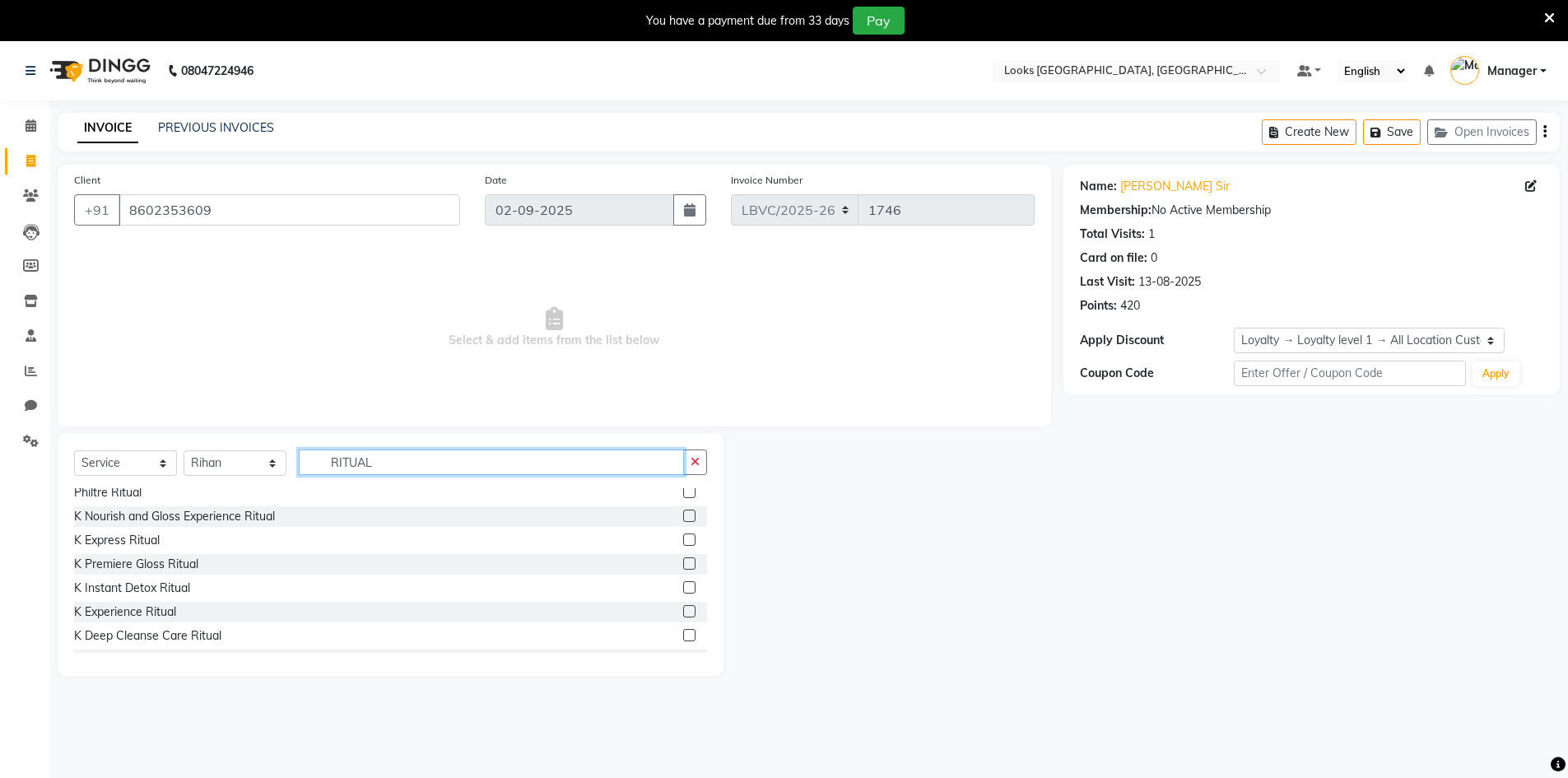
scroll to position [165, 0]
type input "RITUAL"
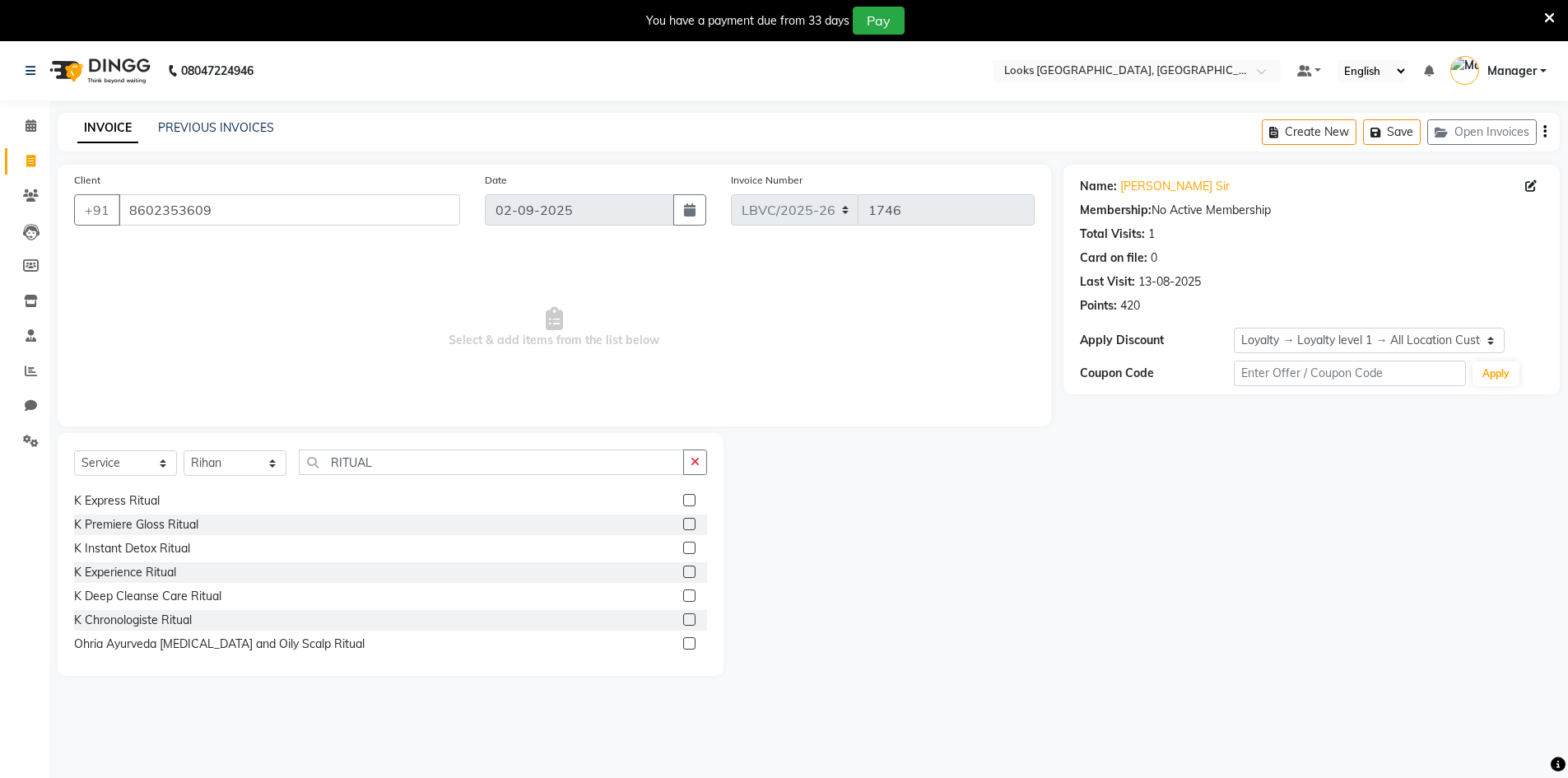
click at [683, 621] on label at bounding box center [689, 619] width 12 height 12
click at [683, 621] on input "checkbox" at bounding box center [688, 620] width 11 height 11
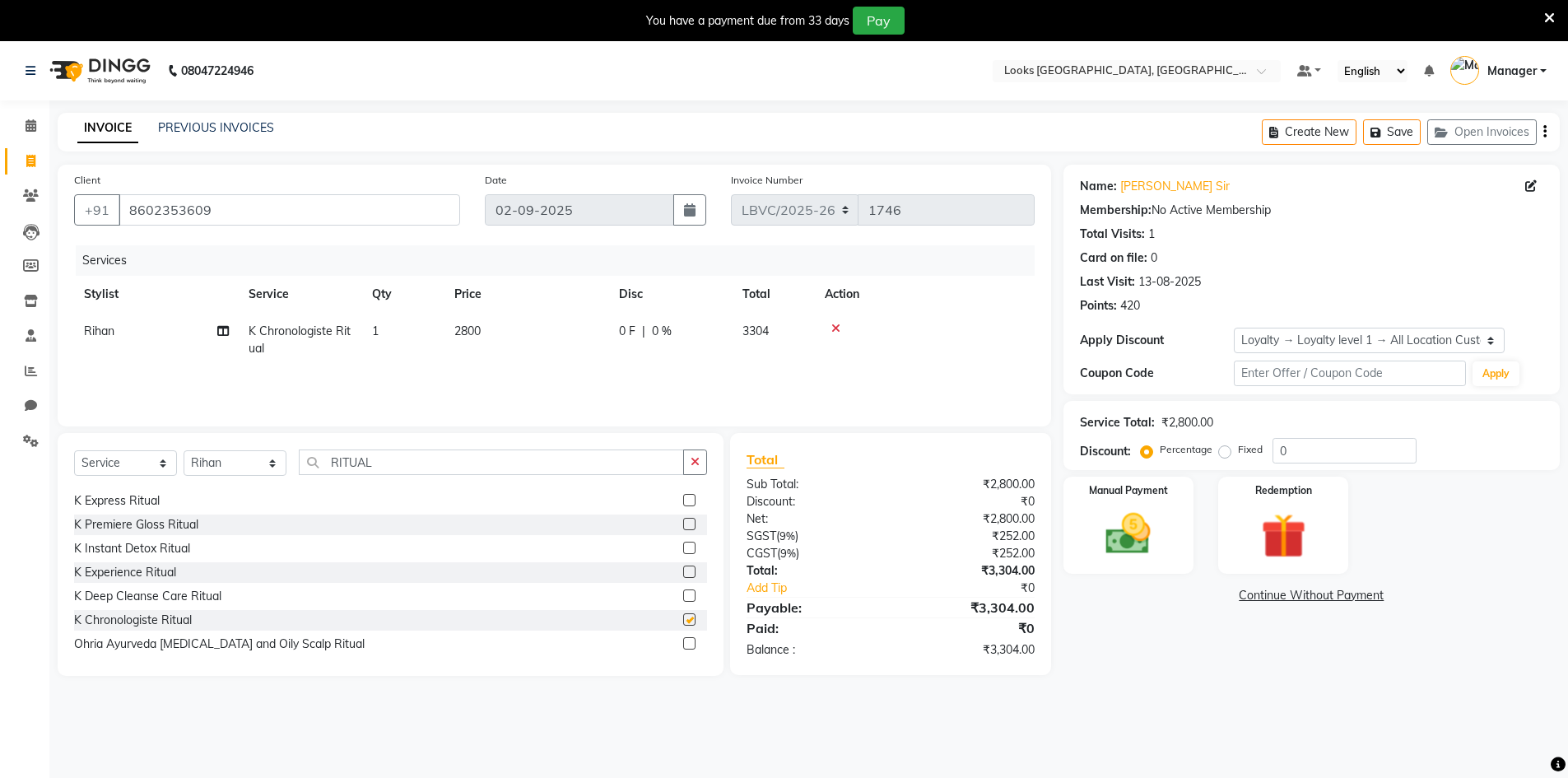
checkbox input "false"
click at [469, 325] on span "2800" at bounding box center [468, 330] width 26 height 15
select select "87800"
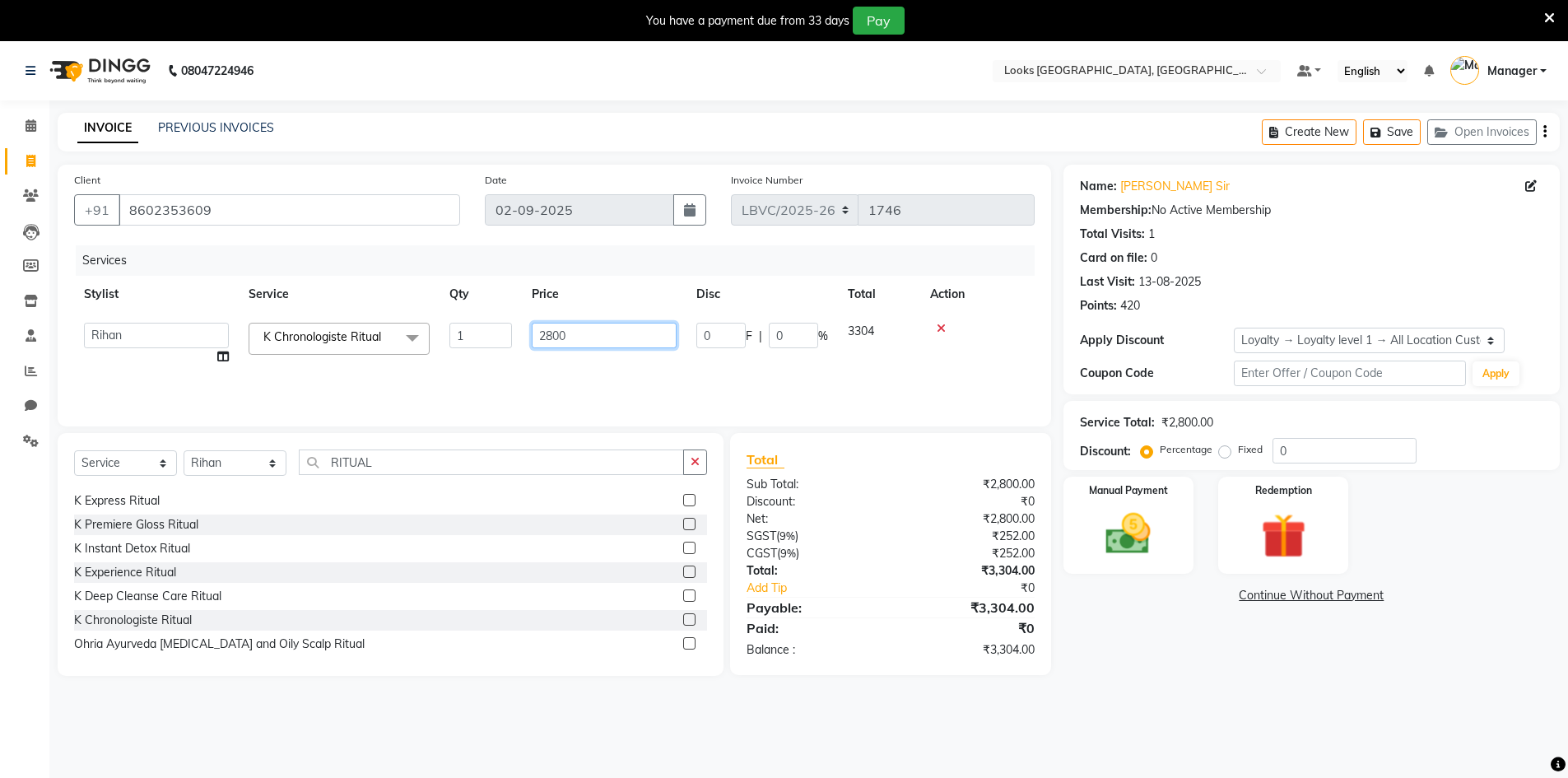
drag, startPoint x: 613, startPoint y: 332, endPoint x: 459, endPoint y: 332, distance: 154.0
click at [459, 332] on tr "Counter_Sales Manager [PERSON_NAME] Naobi Pooja Rashi [PERSON_NAME] [PERSON_NAM…" at bounding box center [554, 344] width 960 height 63
type input "4200"
drag, startPoint x: 588, startPoint y: 362, endPoint x: 567, endPoint y: 359, distance: 21.2
click at [588, 362] on td "4200" at bounding box center [603, 344] width 165 height 63
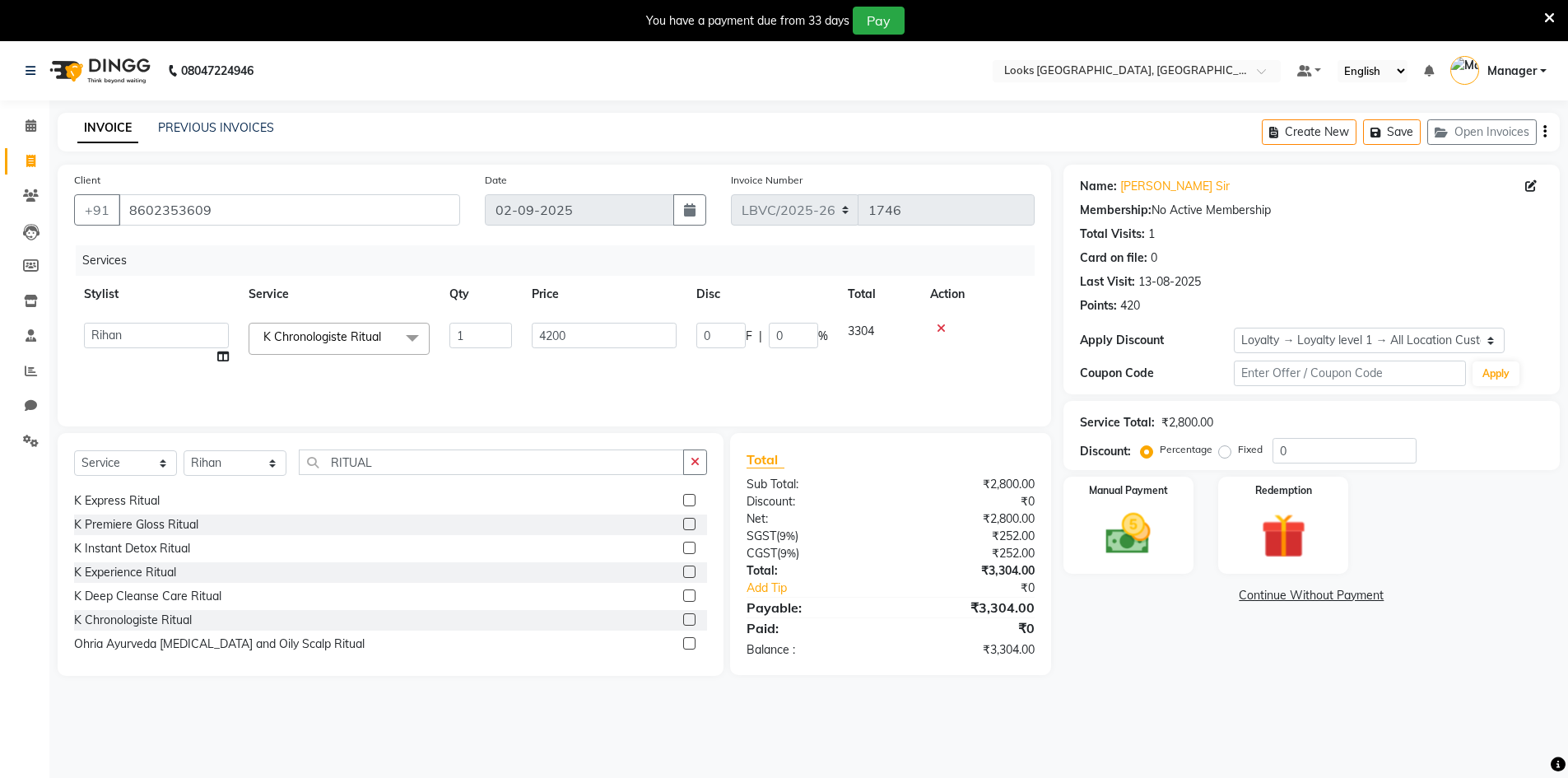
select select "87800"
click at [1143, 546] on img at bounding box center [1128, 533] width 76 height 54
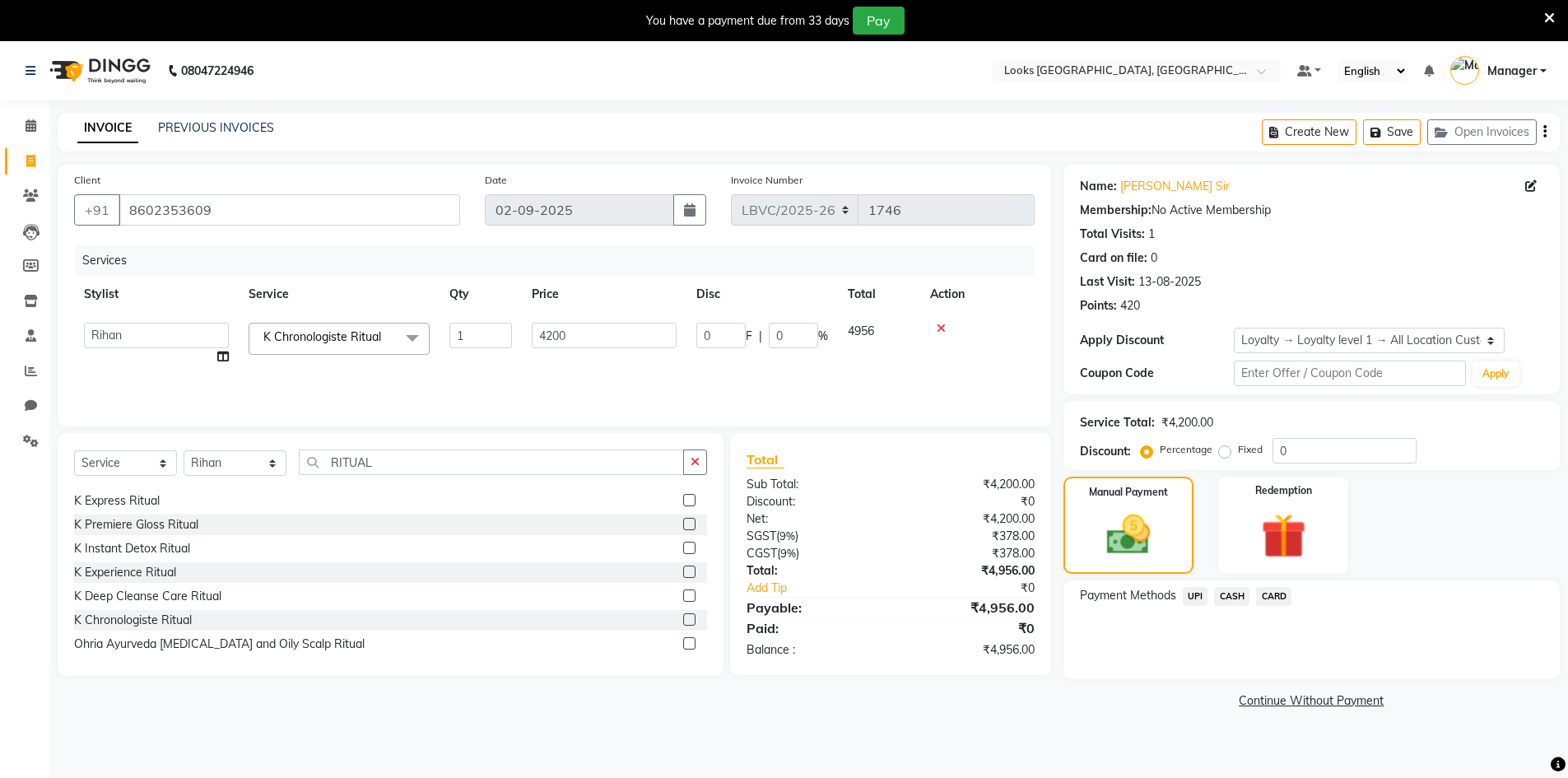
click at [1243, 594] on span "CASH" at bounding box center [1231, 596] width 35 height 19
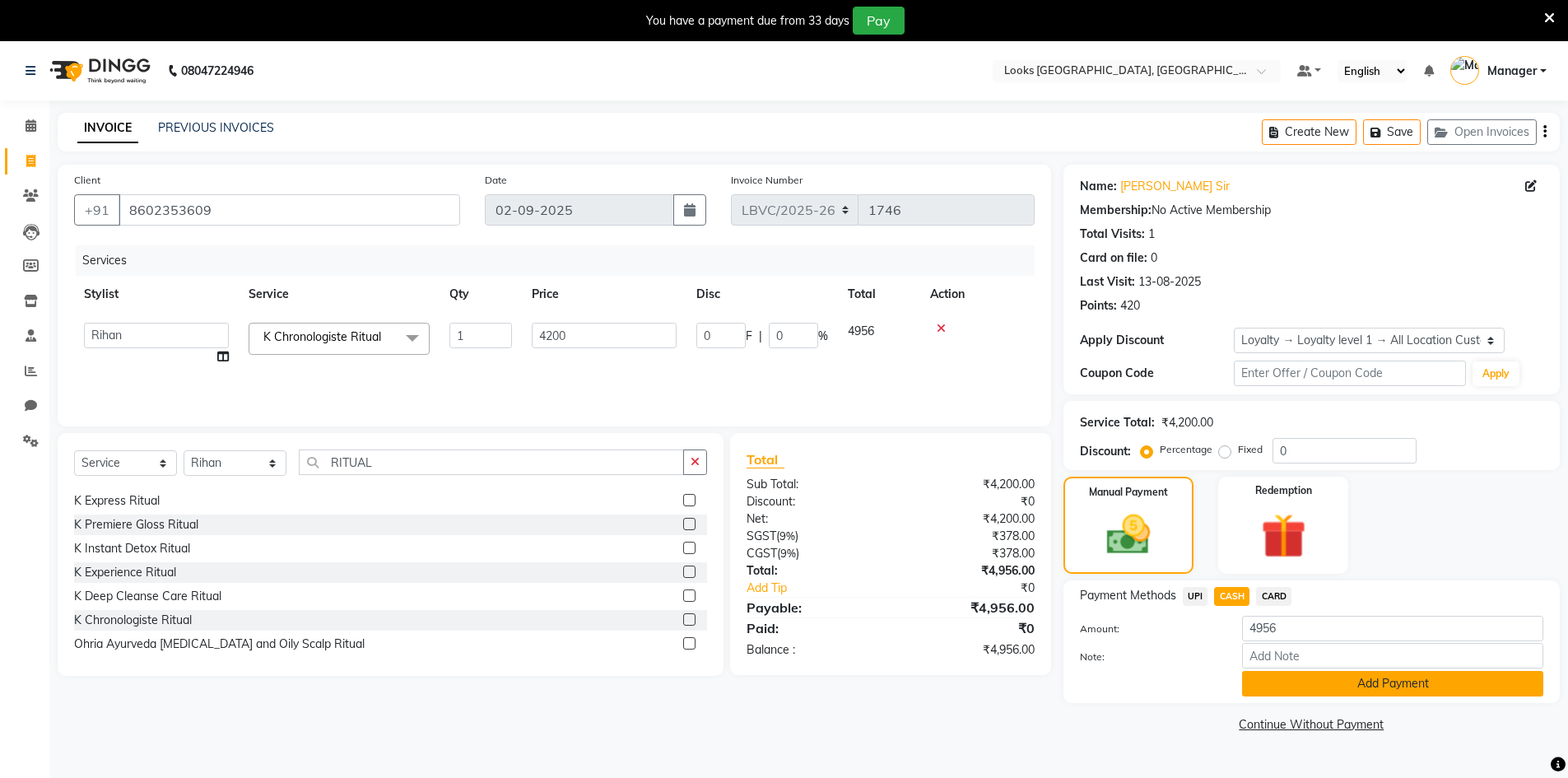
click at [1305, 684] on button "Add Payment" at bounding box center [1393, 683] width 301 height 26
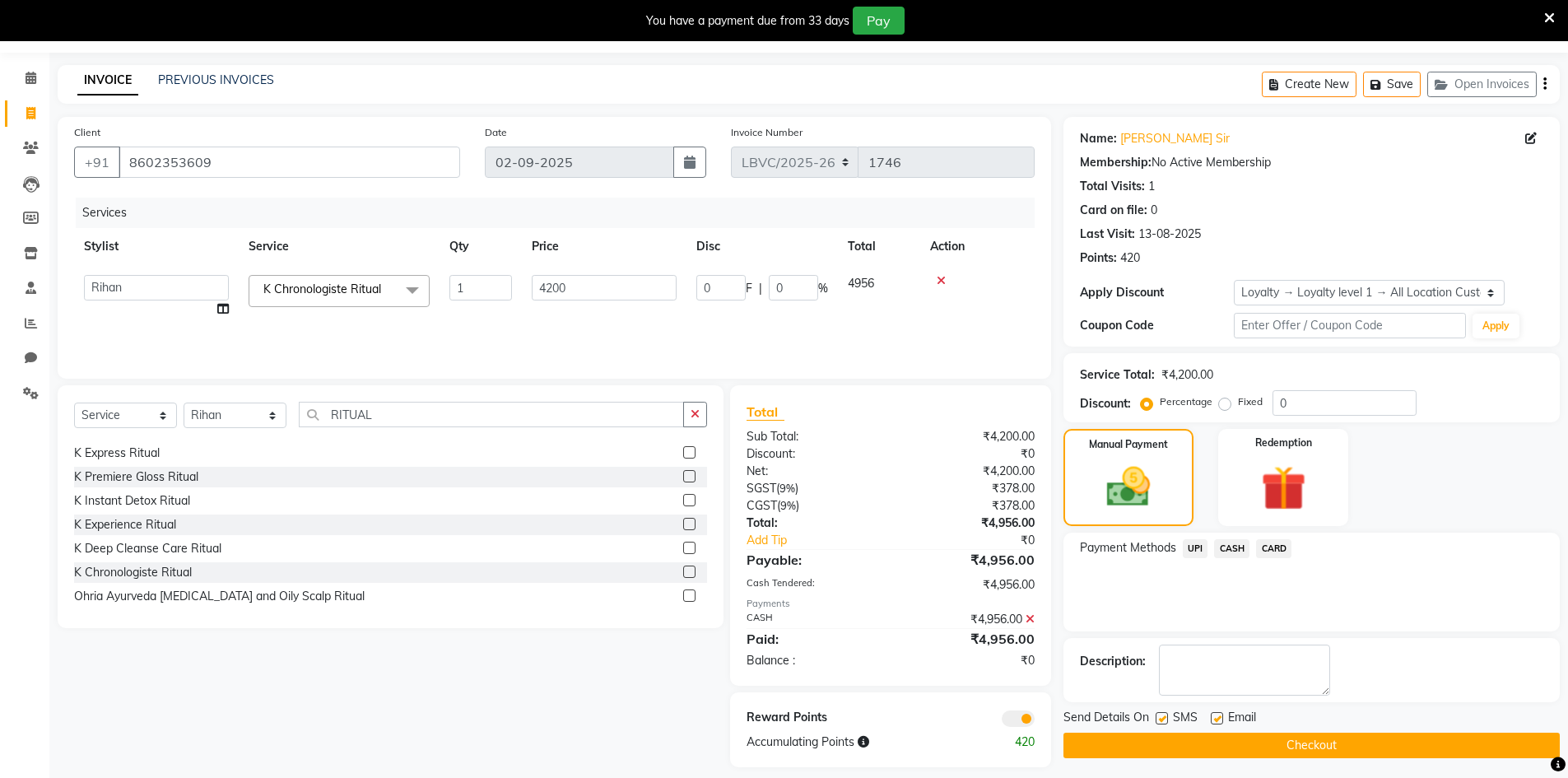
scroll to position [62, 0]
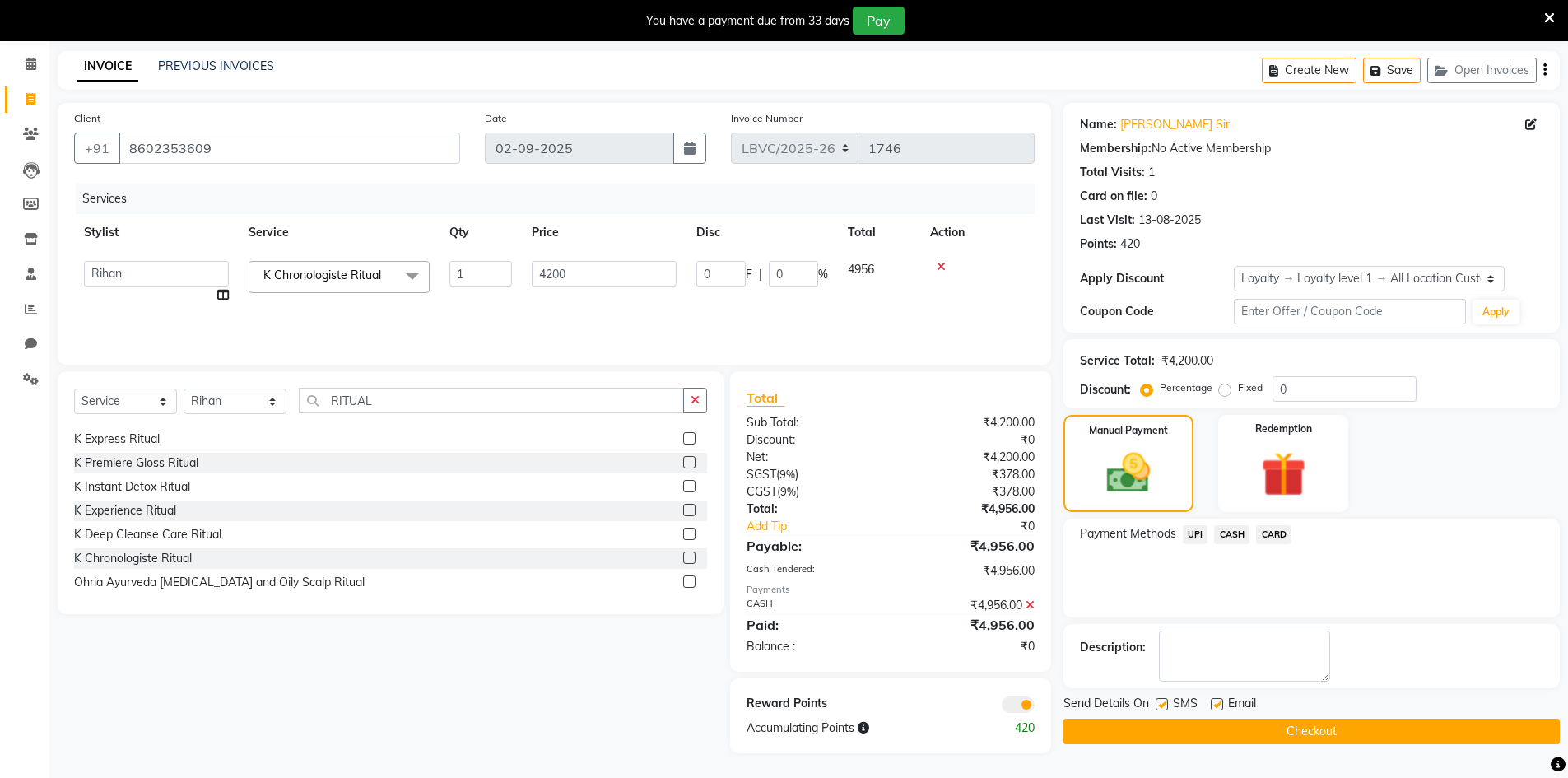
click at [1381, 726] on button "Checkout" at bounding box center [1311, 731] width 496 height 26
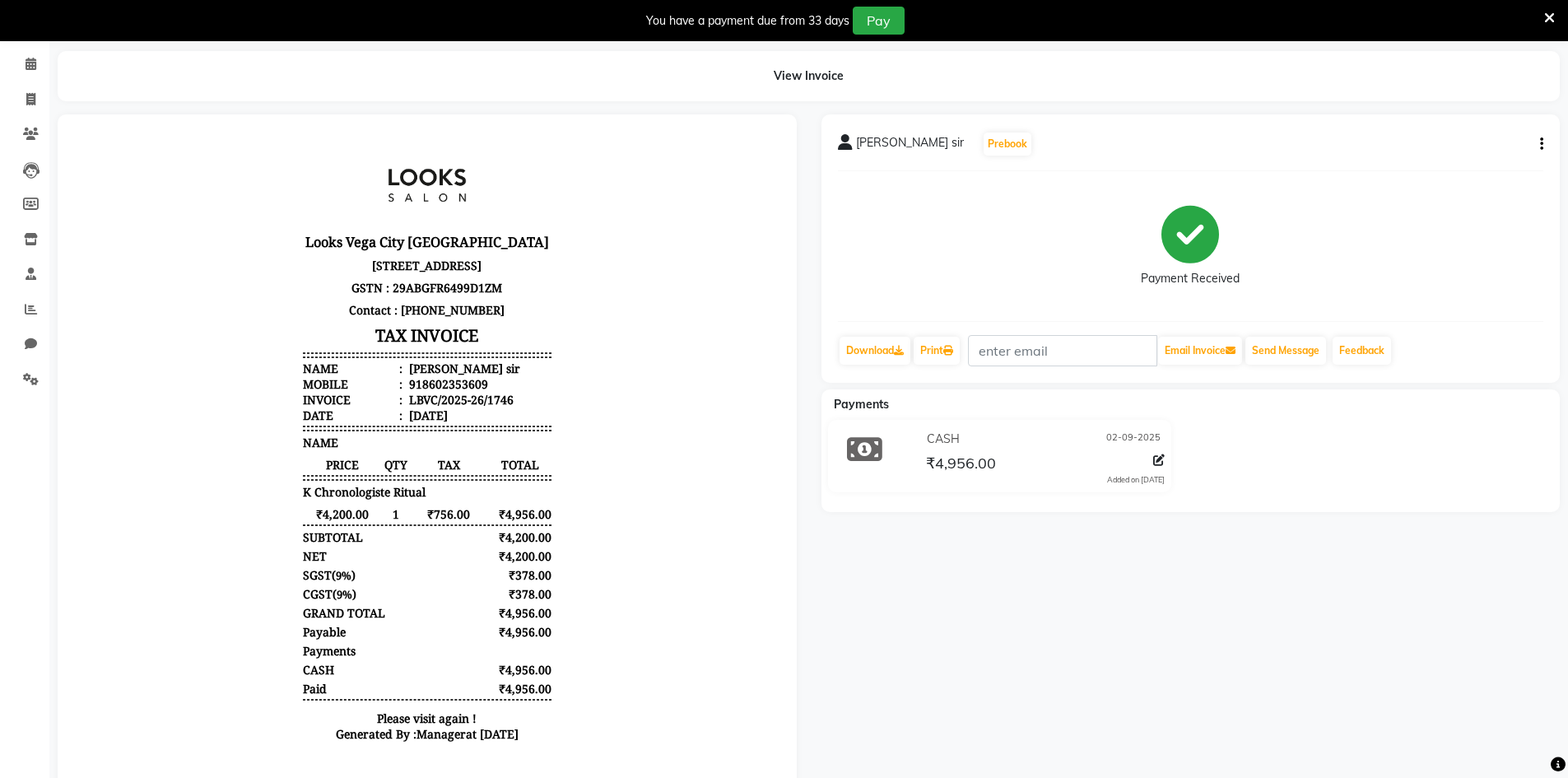
click at [24, 82] on li "Invoice" at bounding box center [25, 100] width 49 height 35
click at [33, 58] on icon at bounding box center [31, 63] width 11 height 12
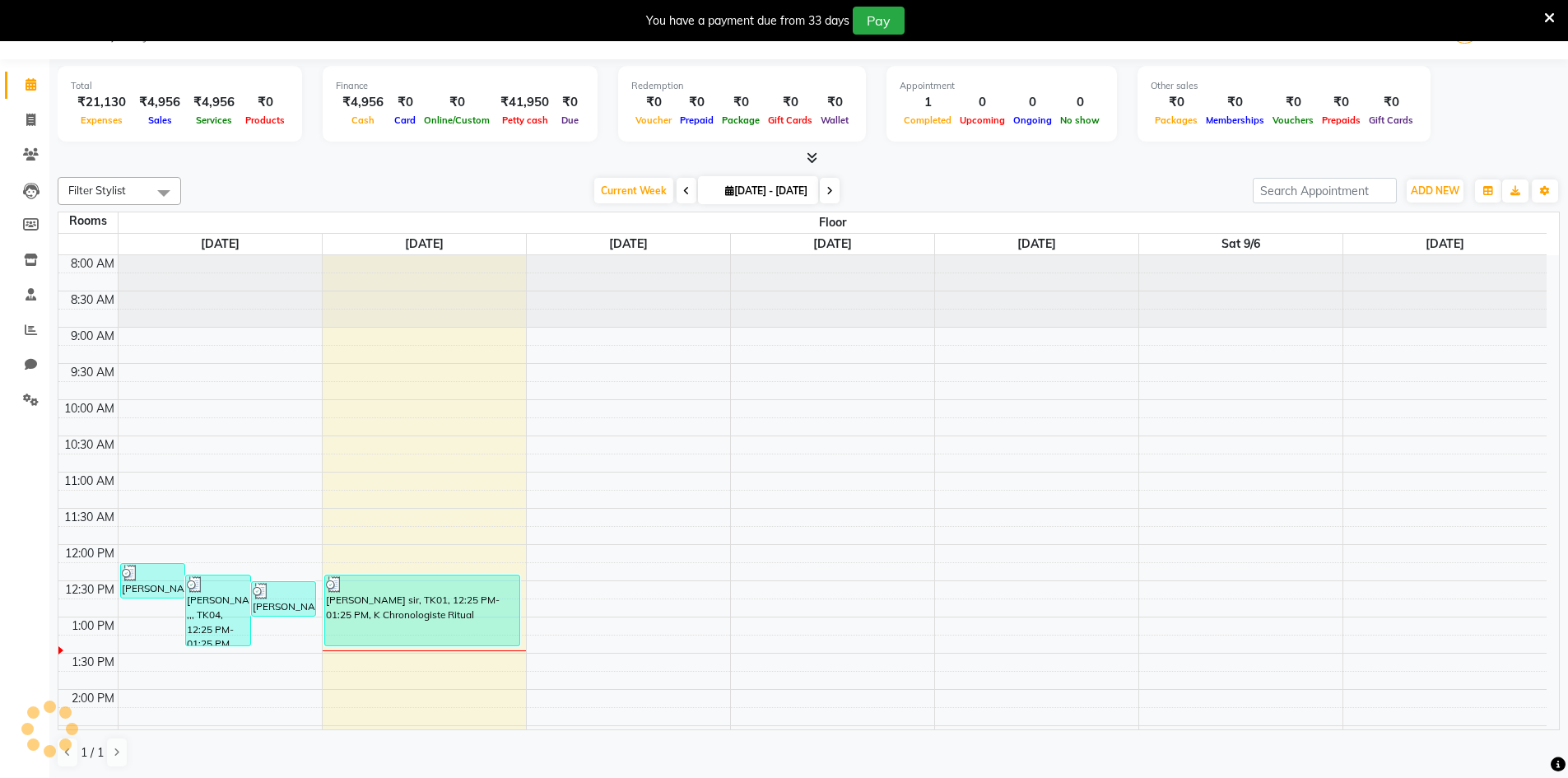
scroll to position [363, 0]
